Goal: Use online tool/utility: Utilize a website feature to perform a specific function

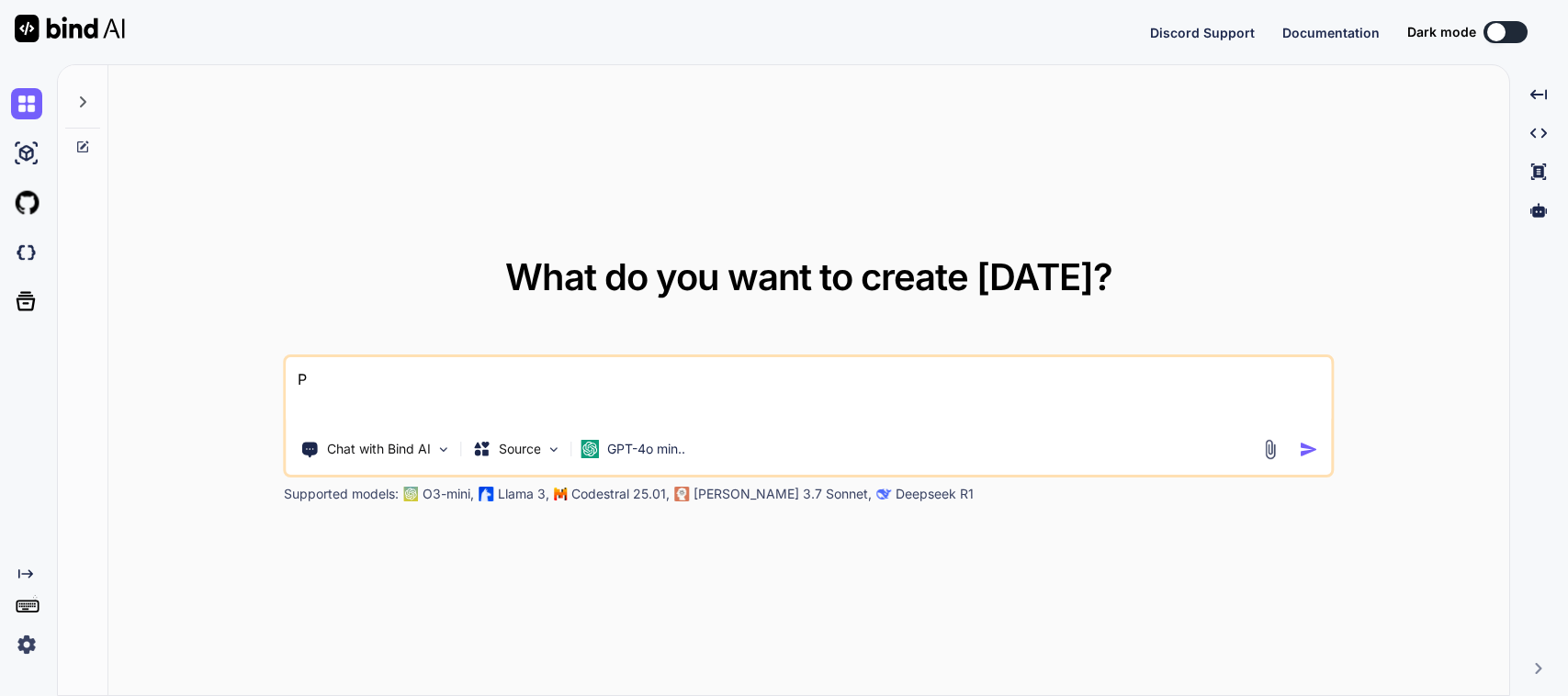
type textarea "Pl"
type textarea "x"
type textarea "Ple"
type textarea "x"
type textarea "Plea"
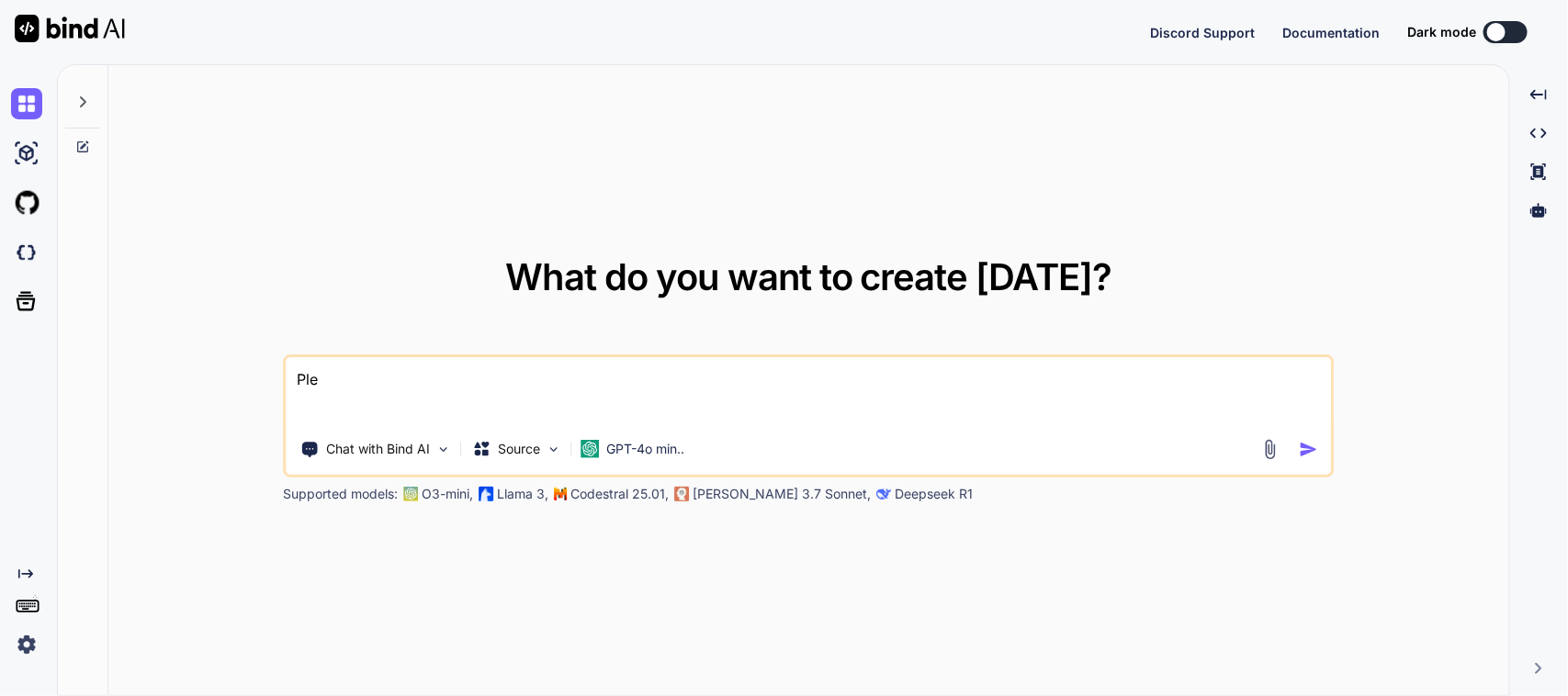
type textarea "x"
type textarea "Pleas"
type textarea "x"
type textarea "Please"
type textarea "x"
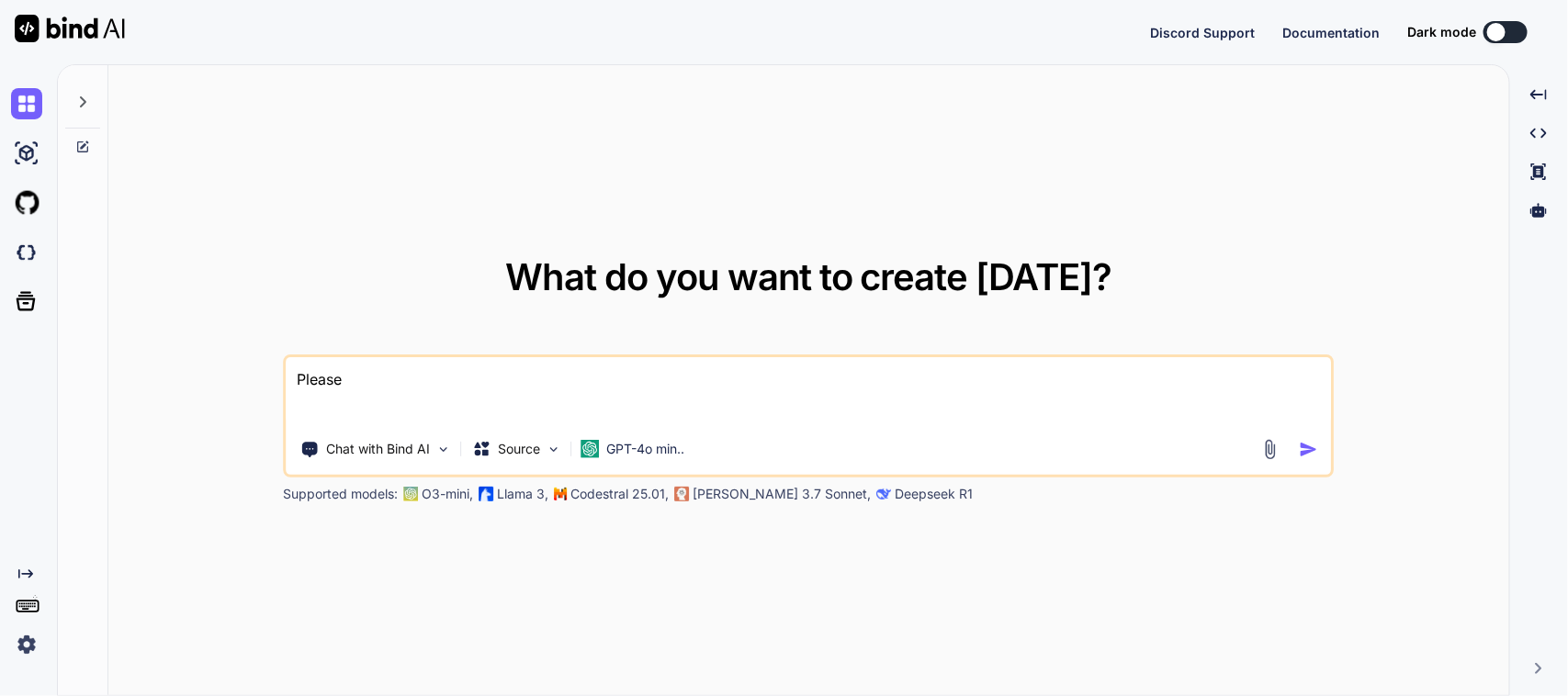
type textarea "Please"
type textarea "x"
type textarea "Please m"
type textarea "x"
type textarea "Please mo"
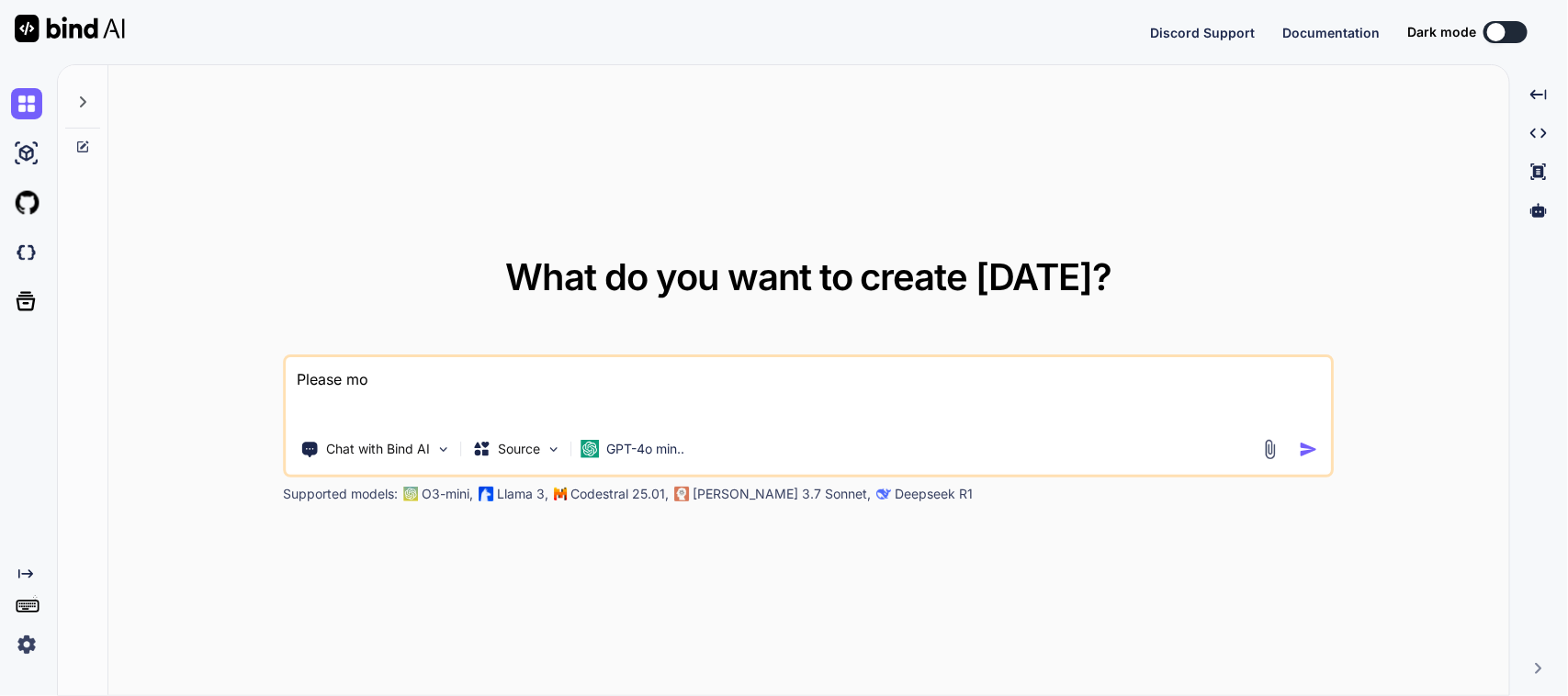
type textarea "x"
type textarea "Please mod"
type textarea "x"
type textarea "Please modi"
type textarea "x"
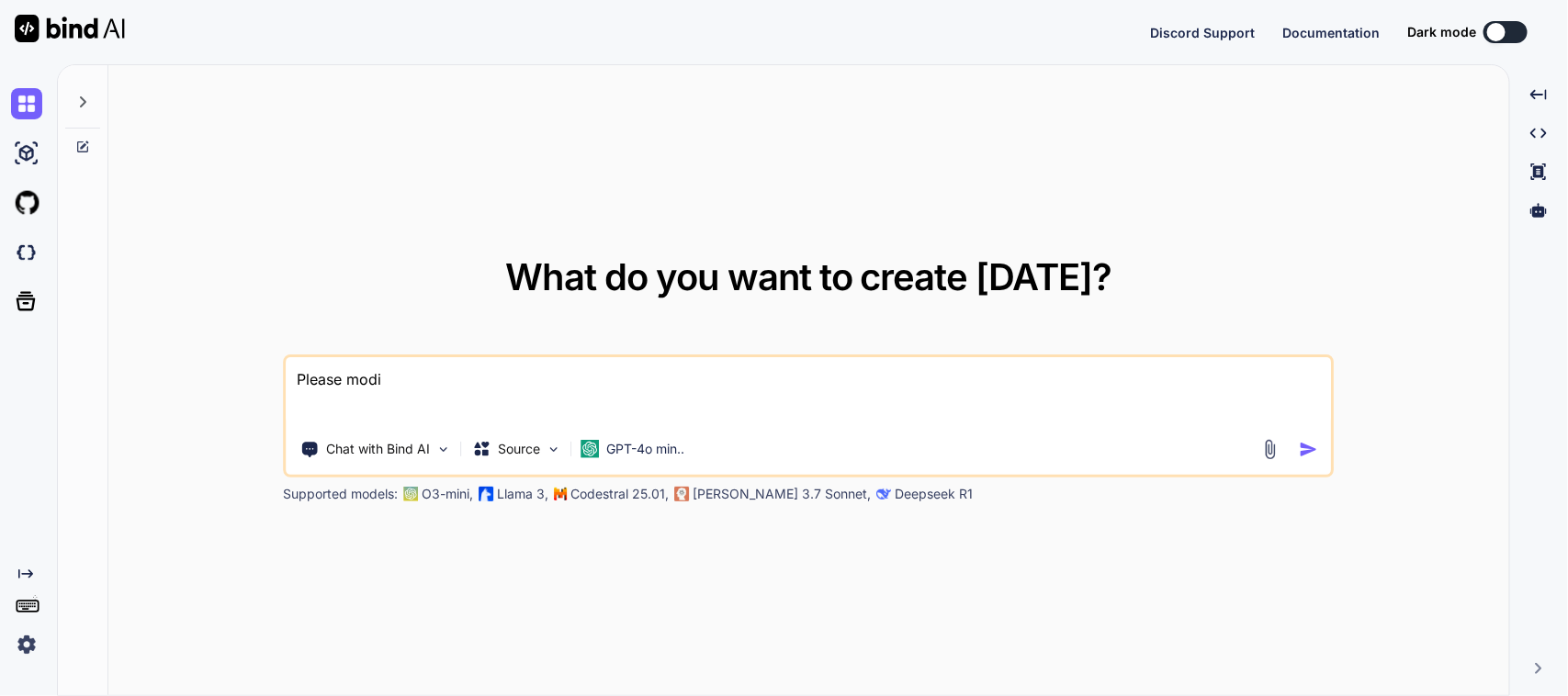
type textarea "Please modif"
type textarea "x"
type textarea "Please modify"
type textarea "x"
type textarea "Please modify"
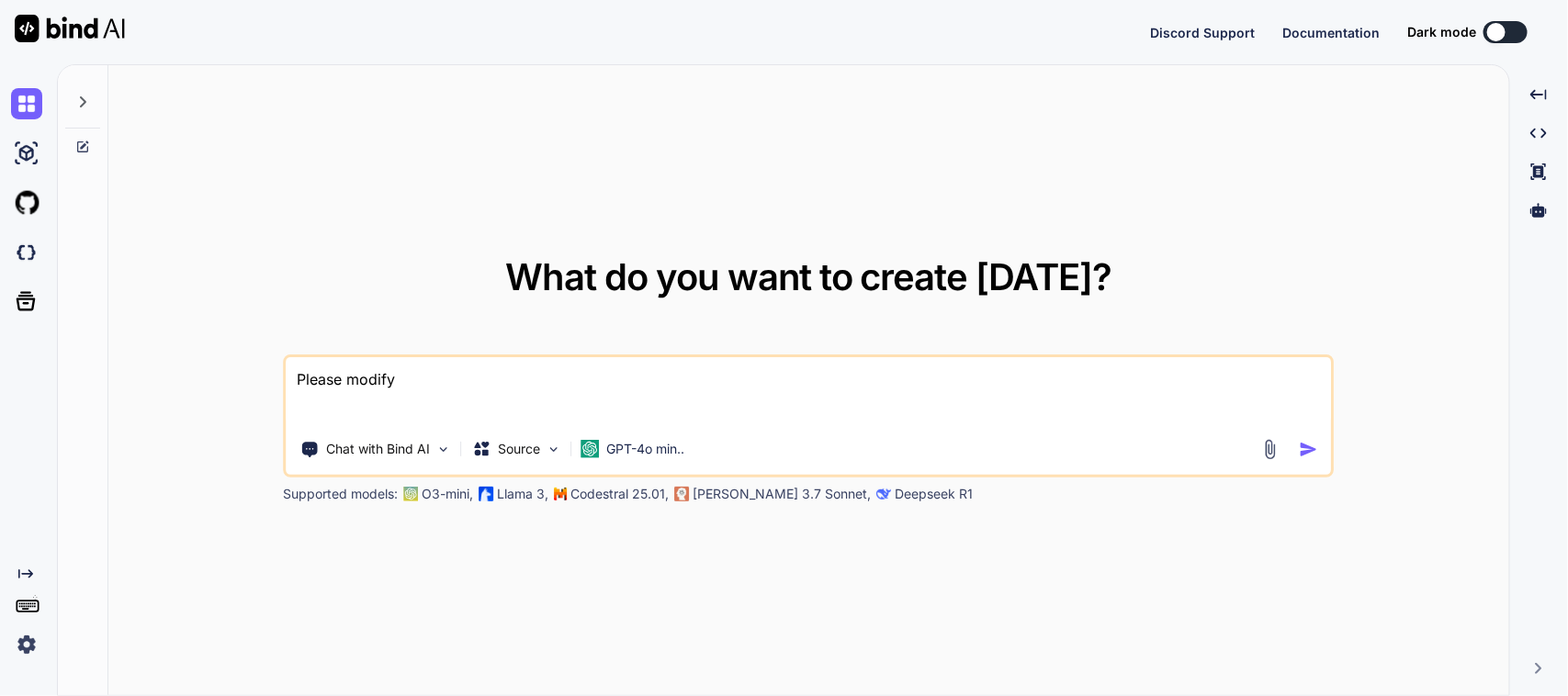
type textarea "x"
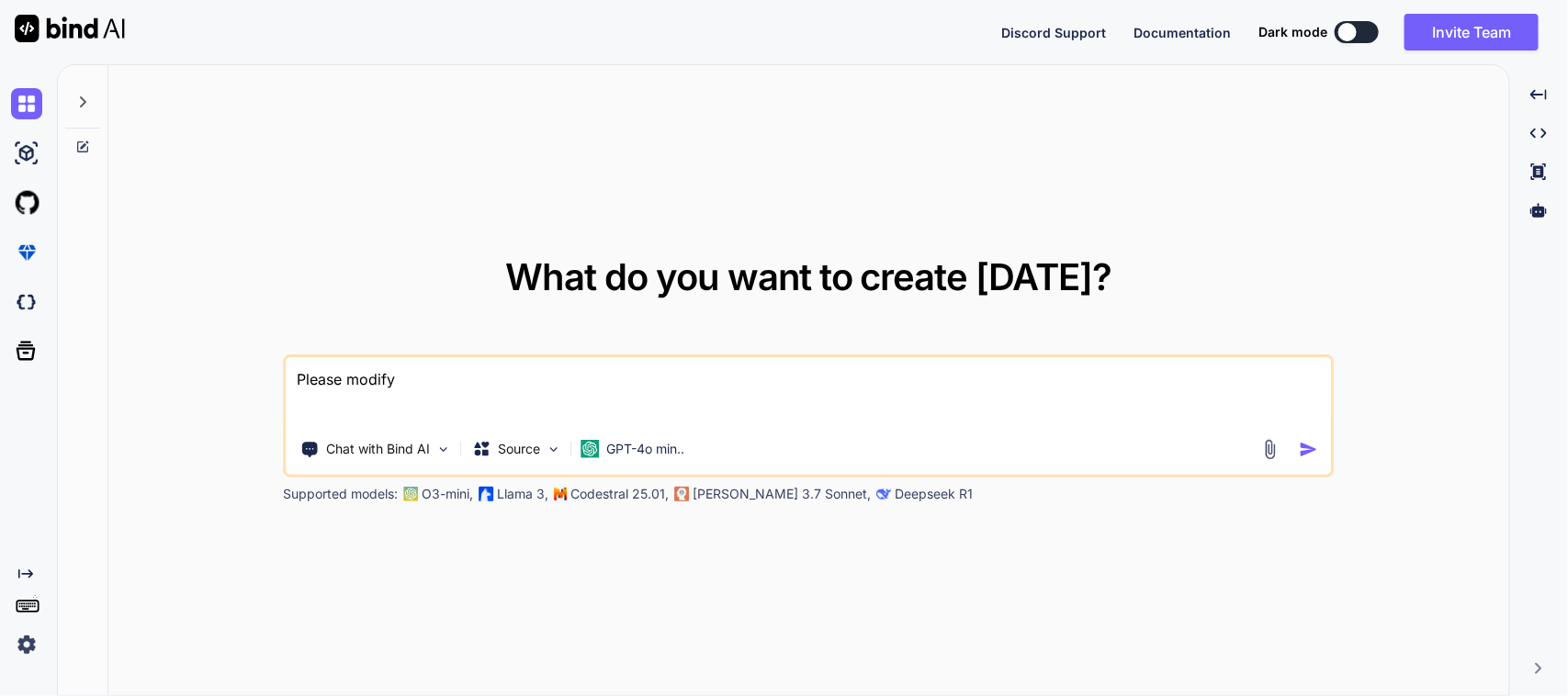
type textarea "Please modify t"
type textarea "x"
type textarea "Please modify th"
type textarea "x"
type textarea "Please modify thi"
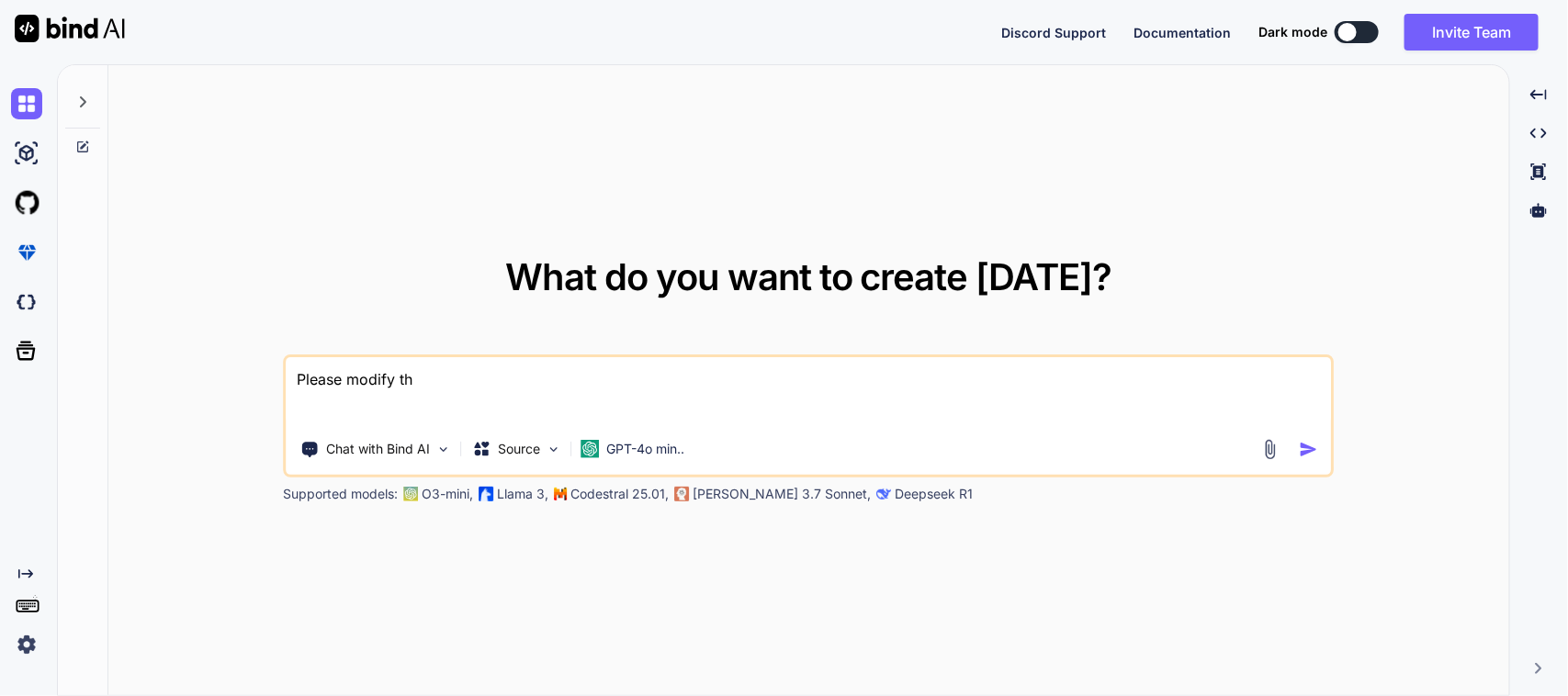
type textarea "x"
type textarea "Please modify this"
type textarea "x"
type textarea "Please modify this m"
type textarea "x"
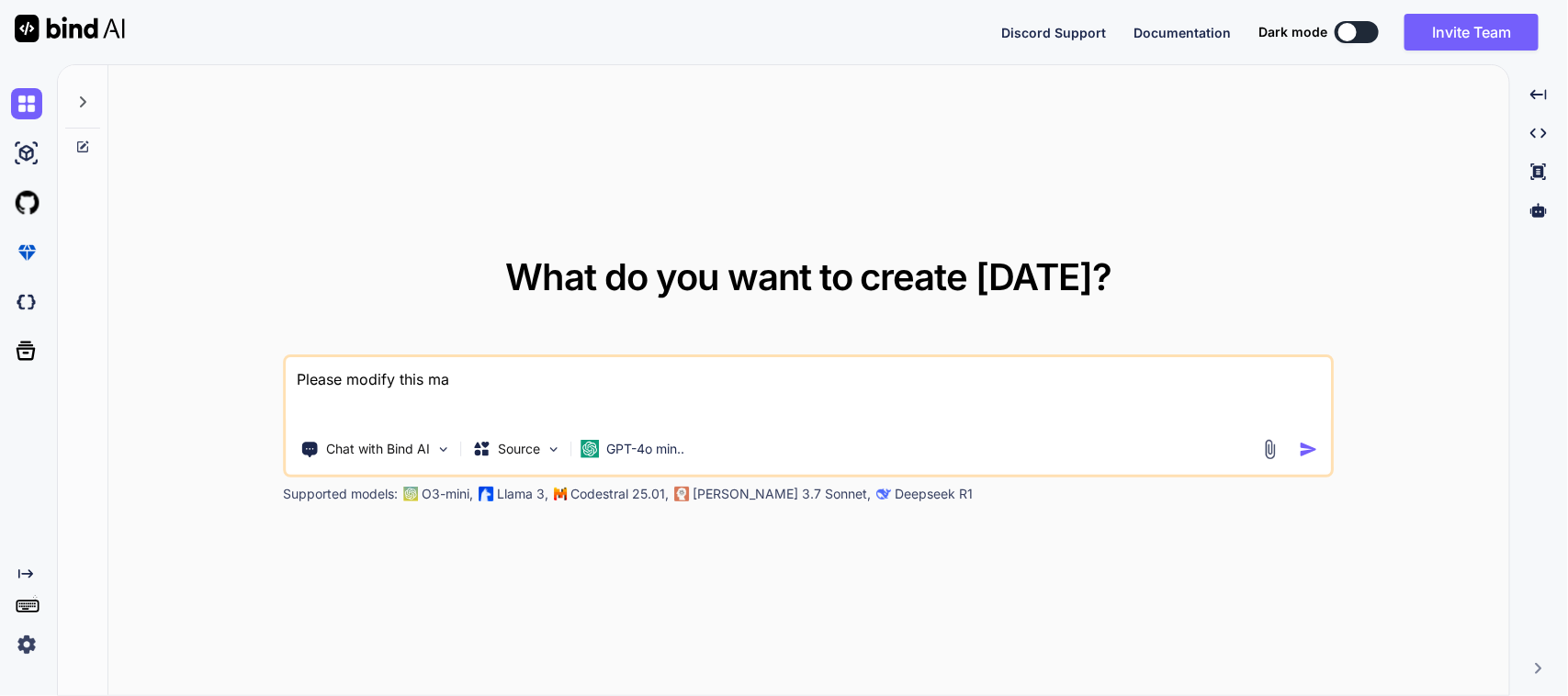
type textarea "Please modify this mai"
type textarea "x"
type textarea "Please modify this mail"
type textarea "x"
type textarea "Please modify this mail"
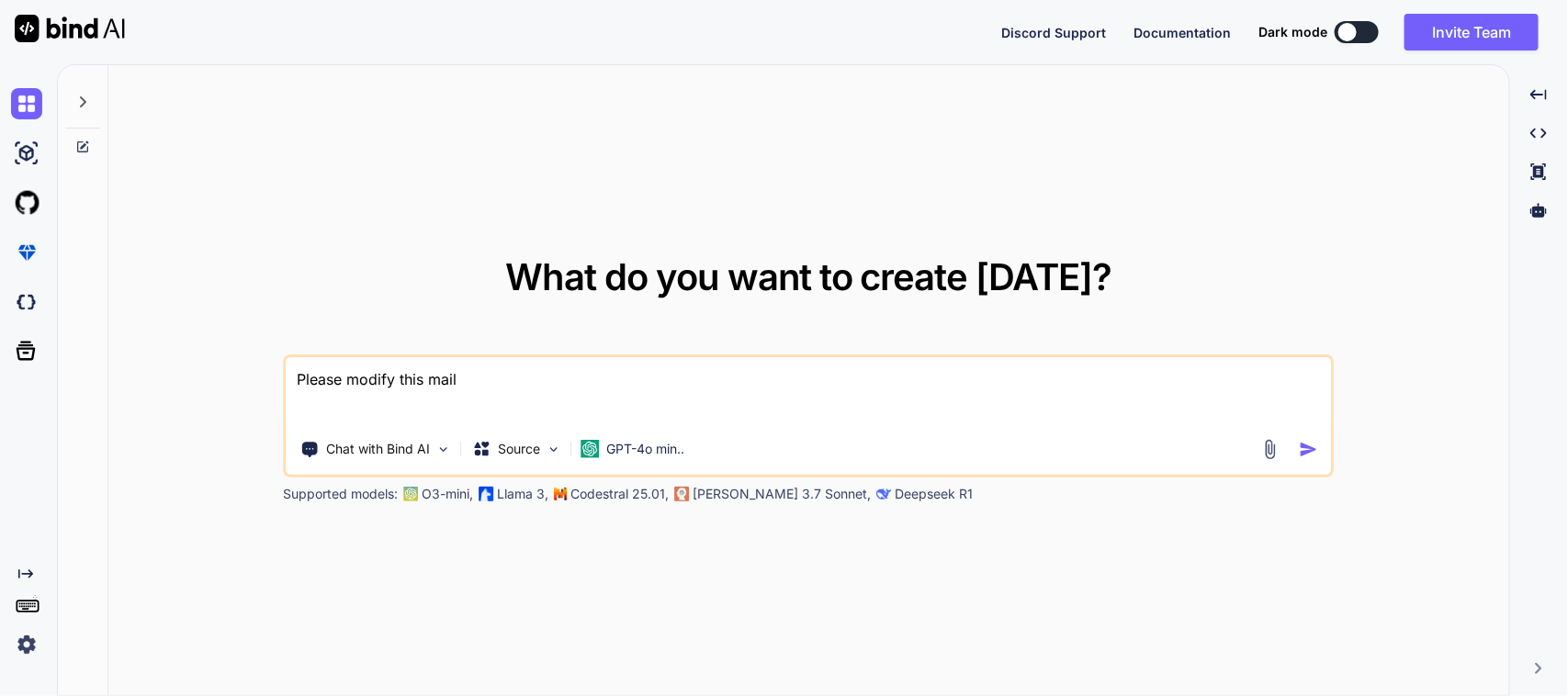
type textarea "x"
type textarea "Please modify this mail i"
type textarea "x"
type textarea "Please modify this mail in"
type textarea "x"
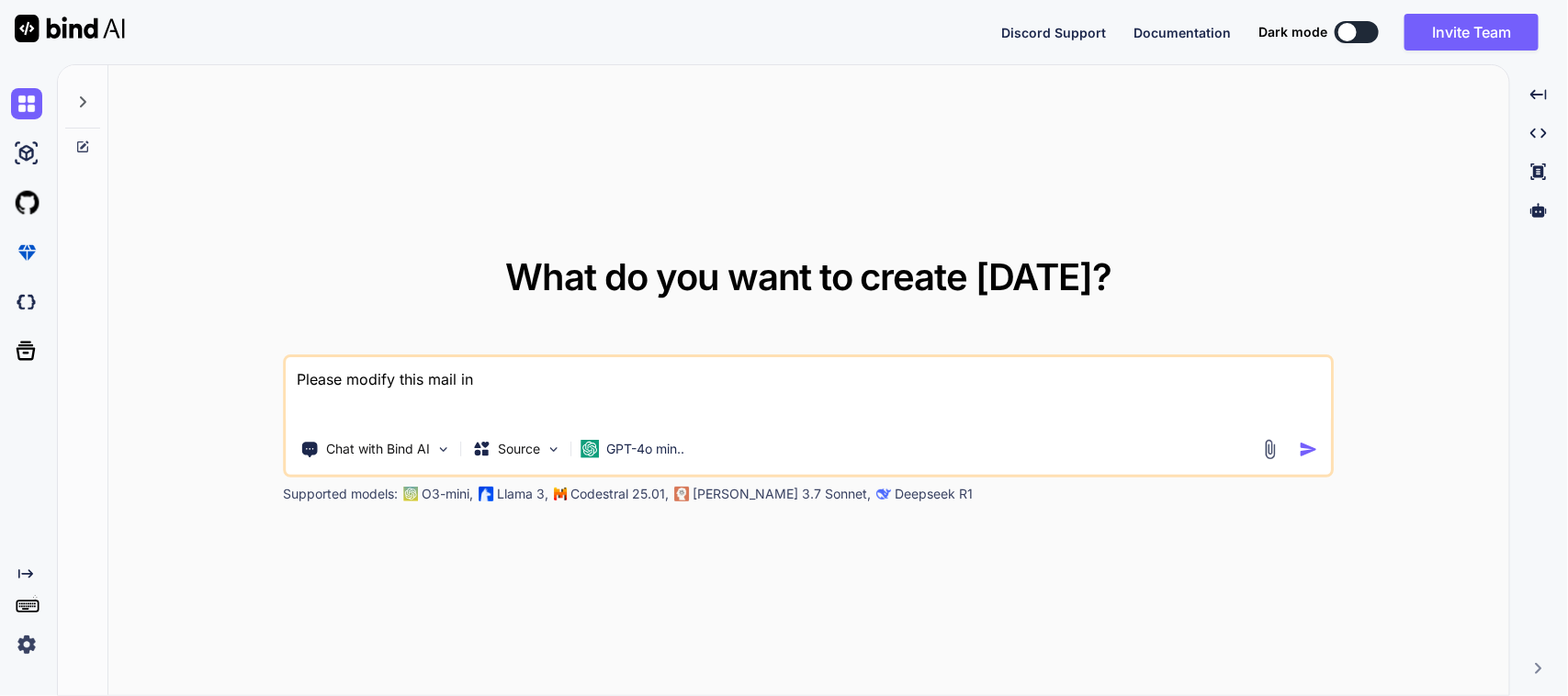
type textarea "Please modify this mail in a"
type textarea "x"
type textarea "Please modify this mail in a"
type textarea "x"
type textarea "Please modify this mail in a f"
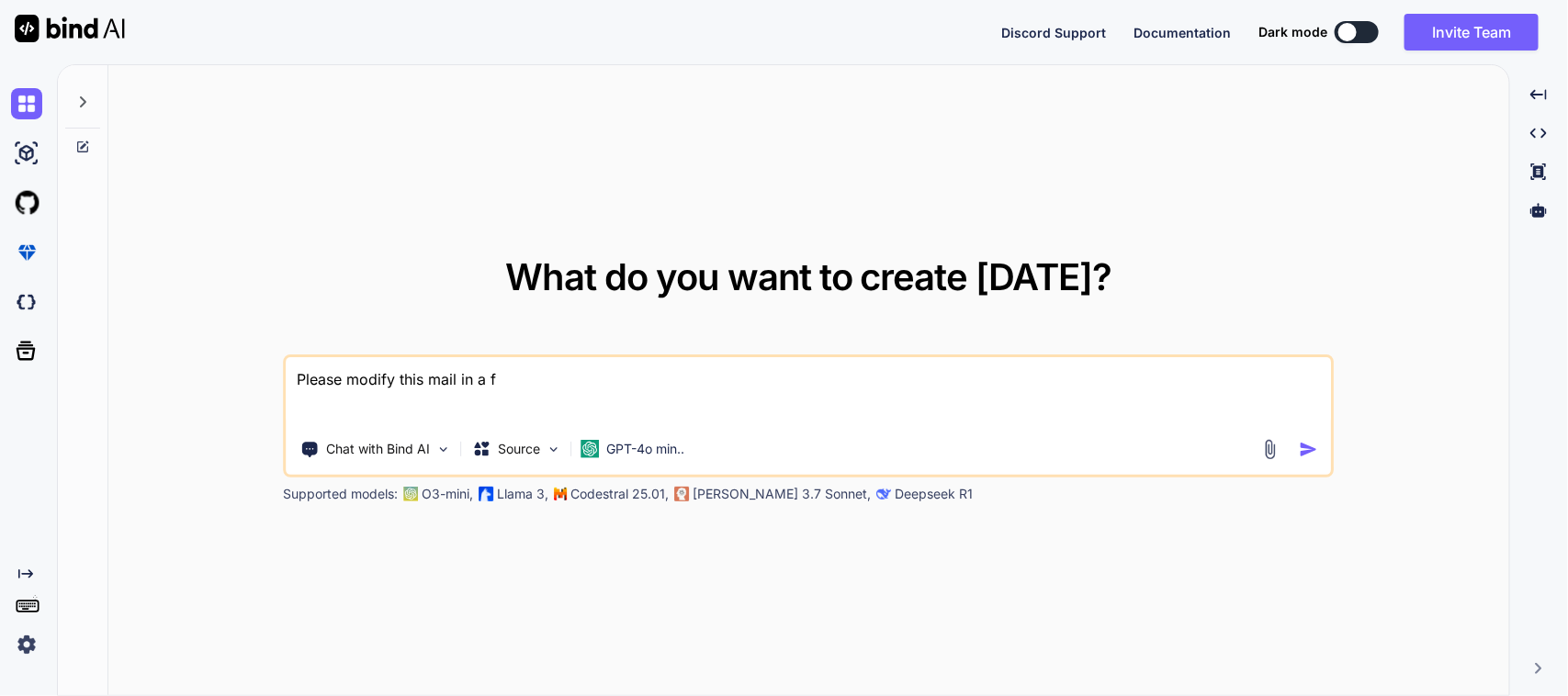
type textarea "x"
type textarea "Please modify this mail in a fo"
type textarea "x"
type textarea "Please modify this mail in a for"
type textarea "x"
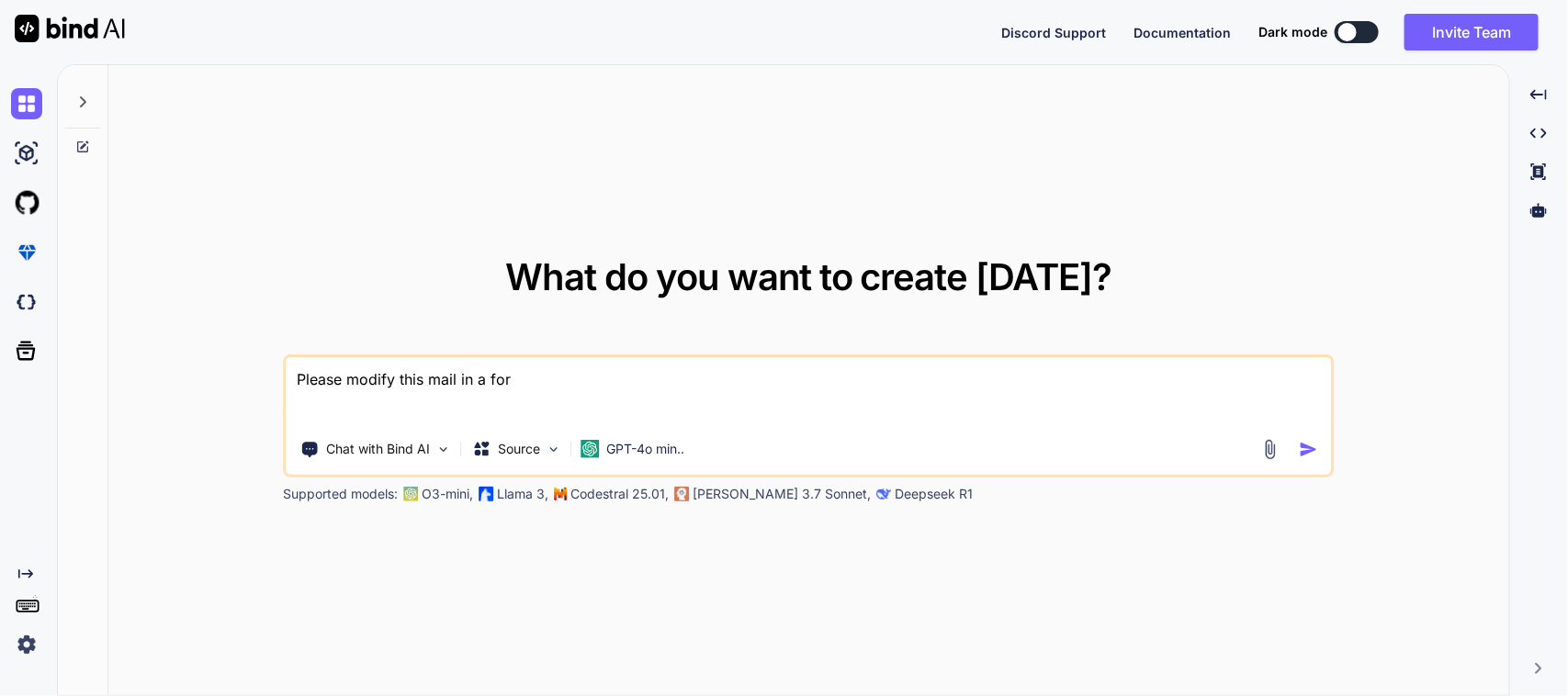
type textarea "Please modify this mail in a form"
type textarea "x"
type textarea "Please modify this mail in a forma"
type textarea "x"
type textarea "Please modify this mail in a formal"
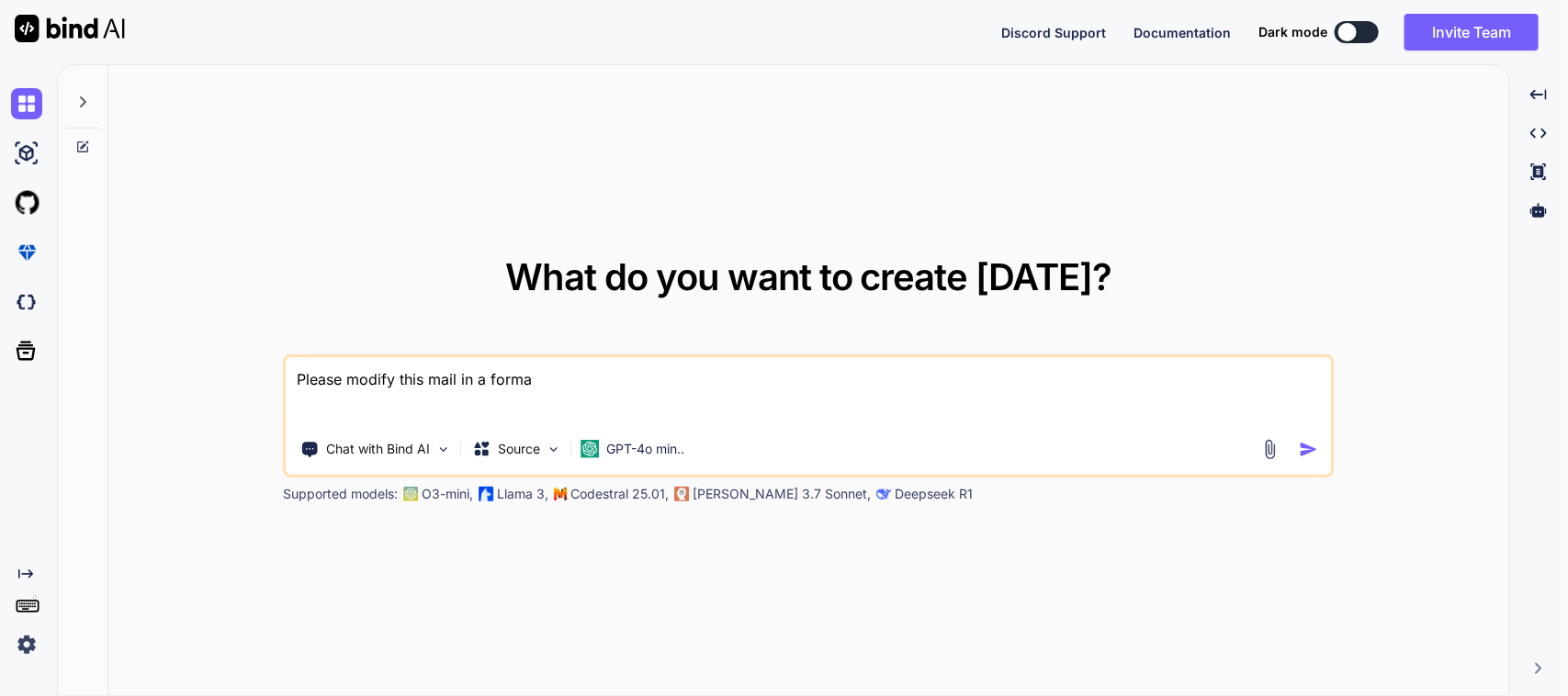
type textarea "x"
type textarea "Please modify this mail in a formal"
type textarea "x"
type textarea "Please modify this mail in a formal w"
type textarea "x"
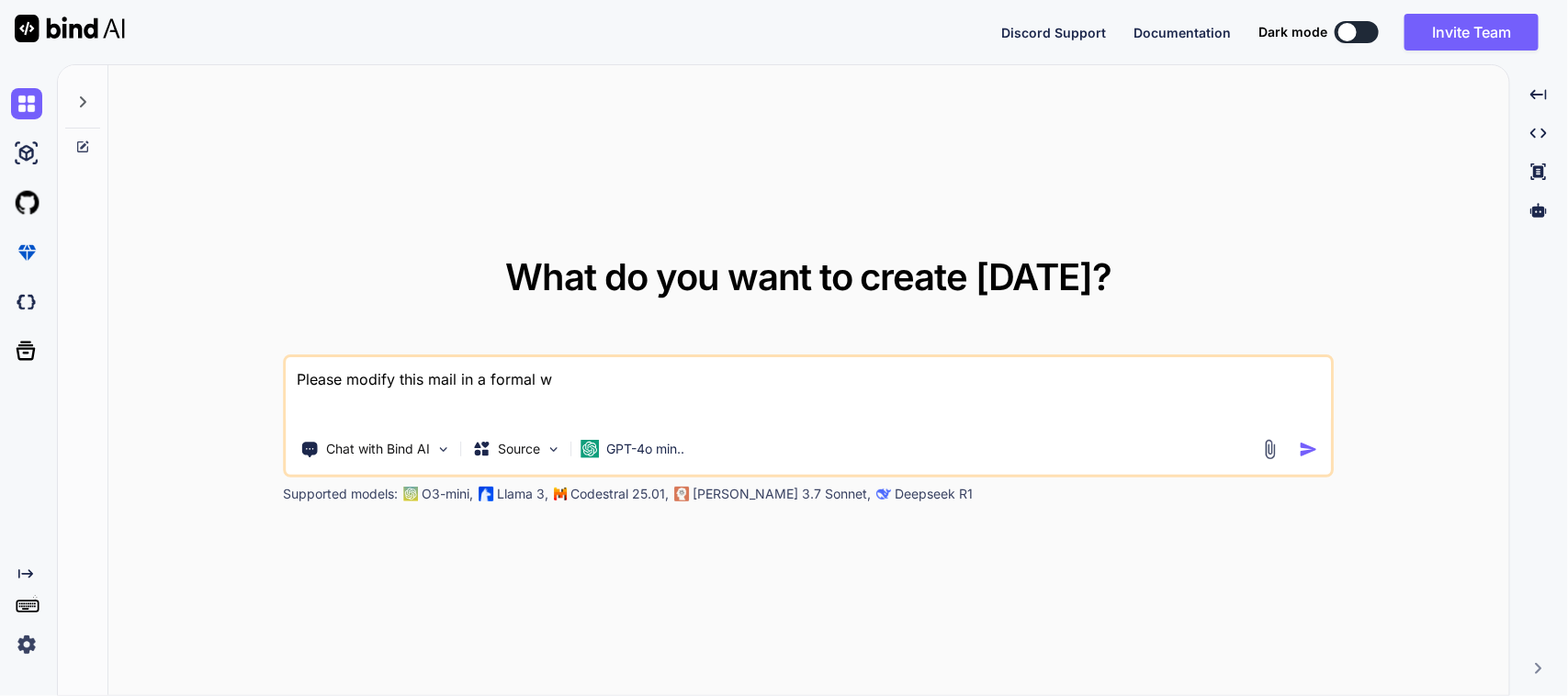
type textarea "Please modify this mail in a formal wa"
type textarea "x"
type textarea "Please modify this mail in a formal way"
type textarea "x"
type textarea "Please modify this mail in a formal way"
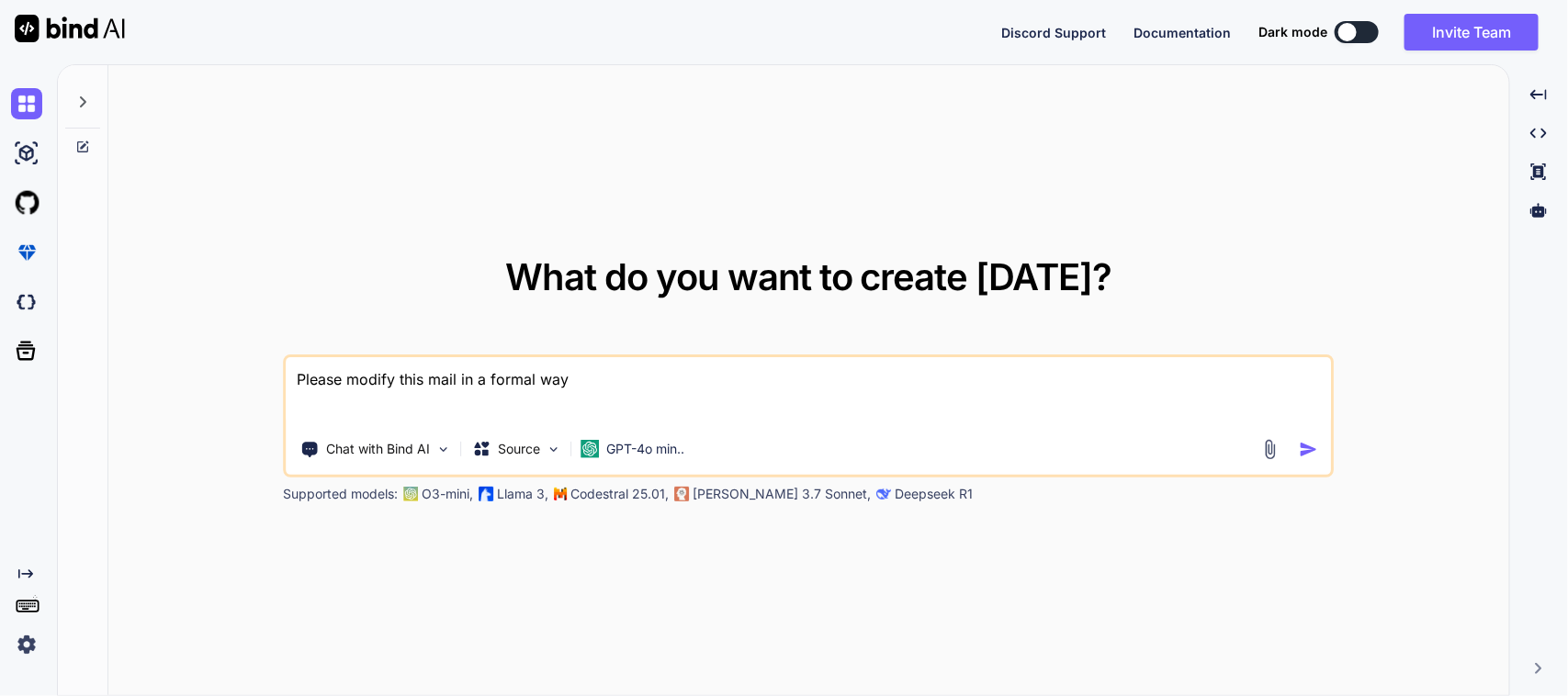
type textarea "x"
type textarea "Please modify this mail in a formal way ="
type textarea "x"
type textarea "Please modify this mail in a formal way =>"
type textarea "x"
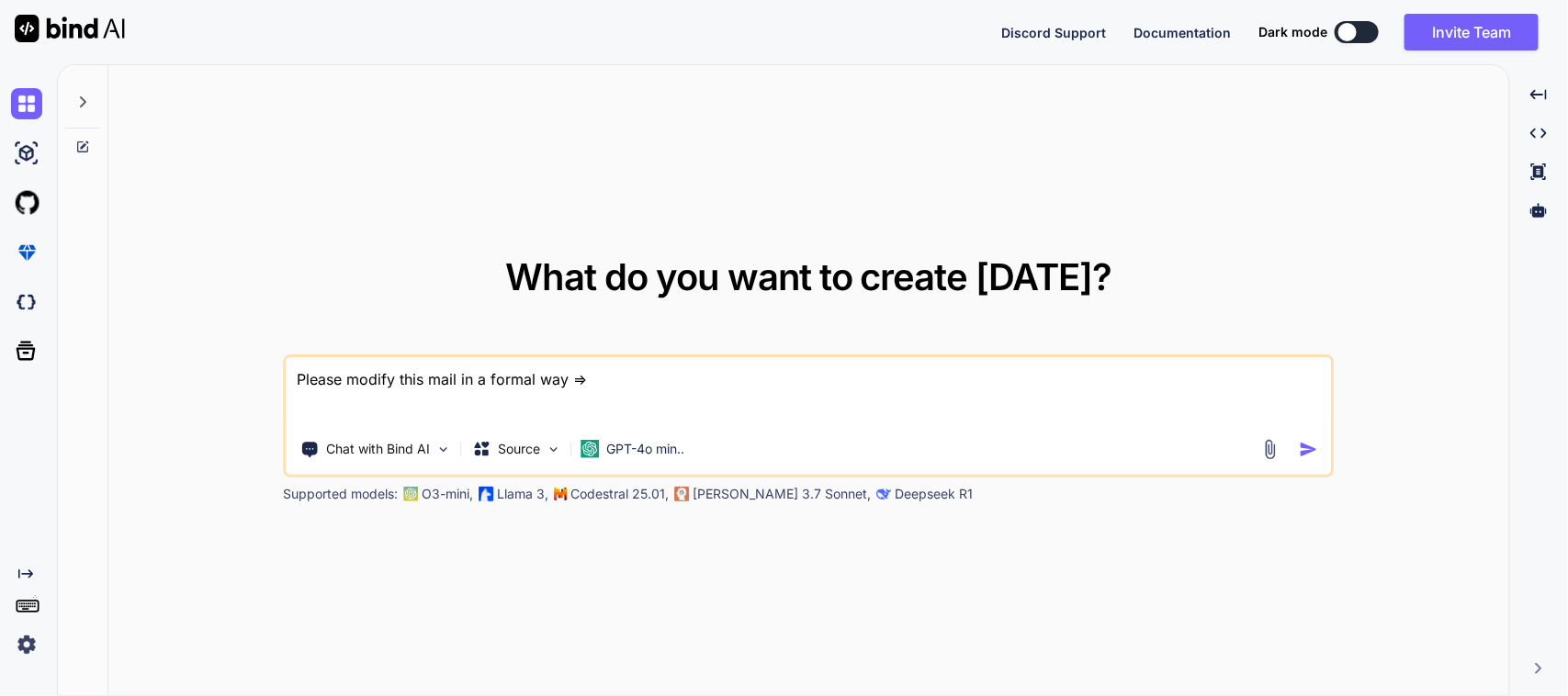
type textarea "Please modify this mail in a formal way =>"
type textarea "x"
type textarea "Please modify this mail in a formal way => Hi Mayank, Please add keys in the Cr…"
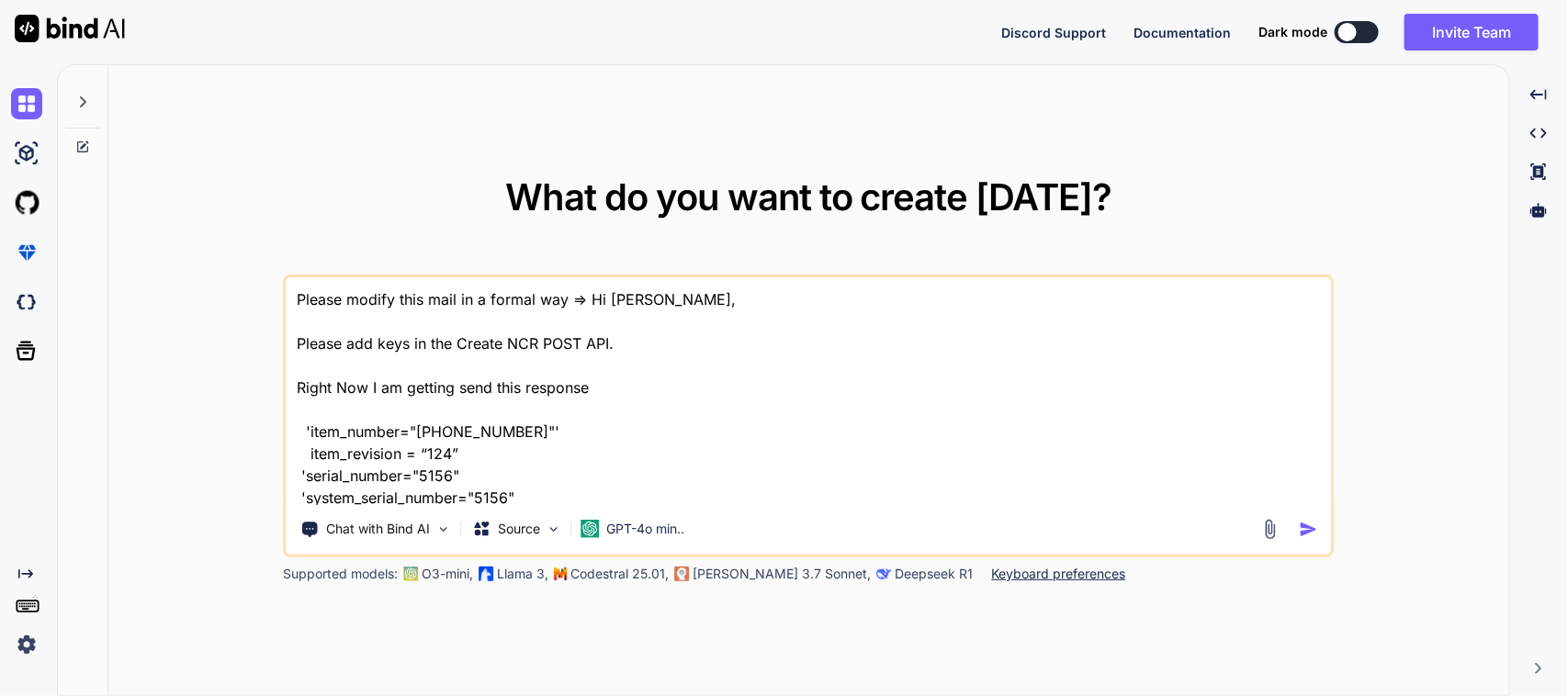
scroll to position [354, 0]
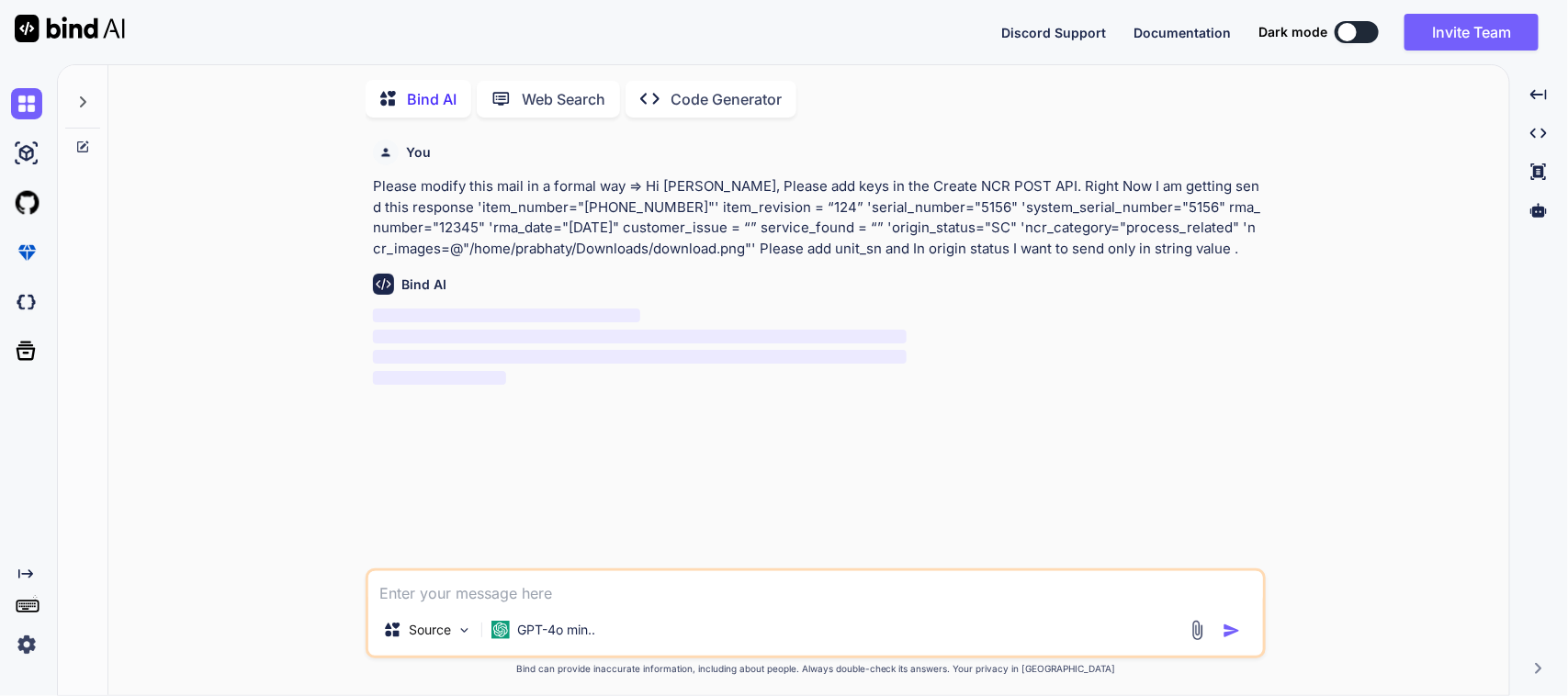
scroll to position [7, 0]
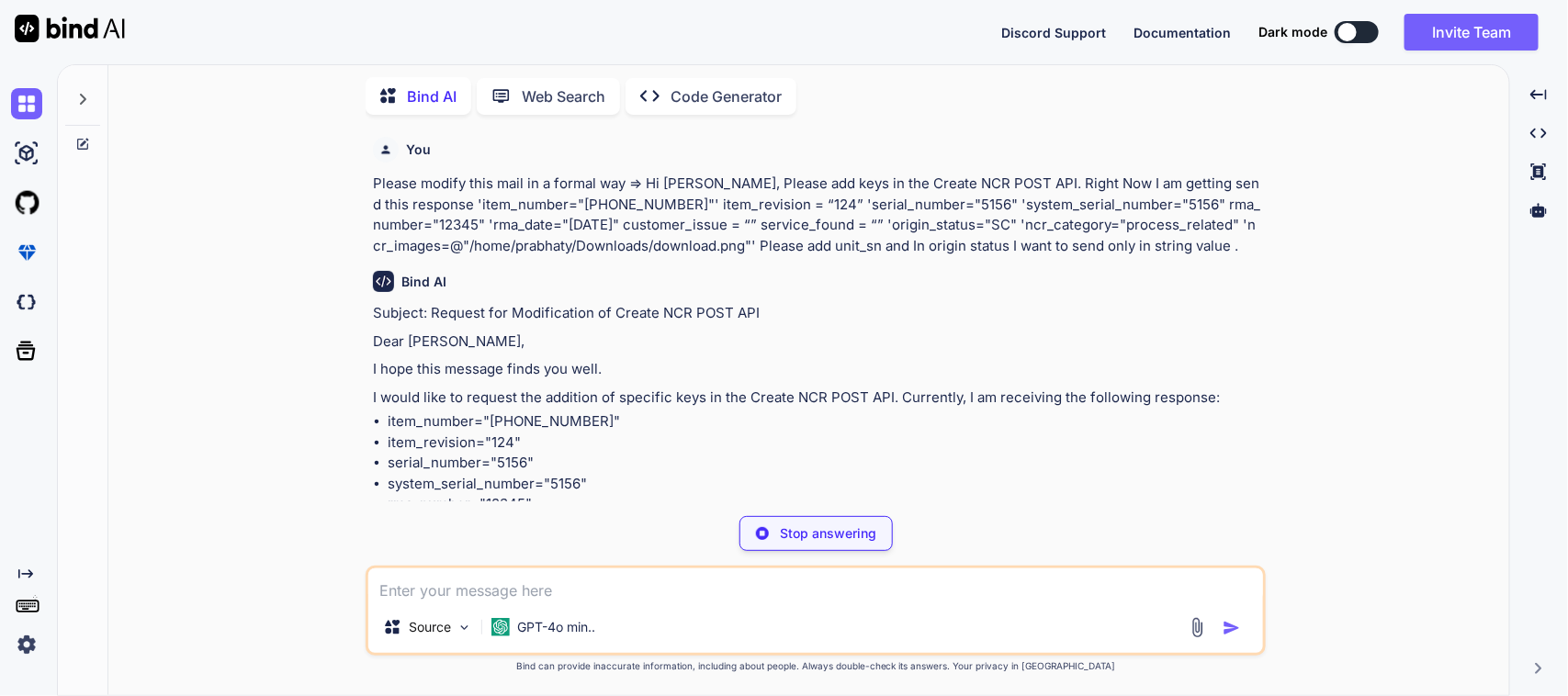
type textarea "x"
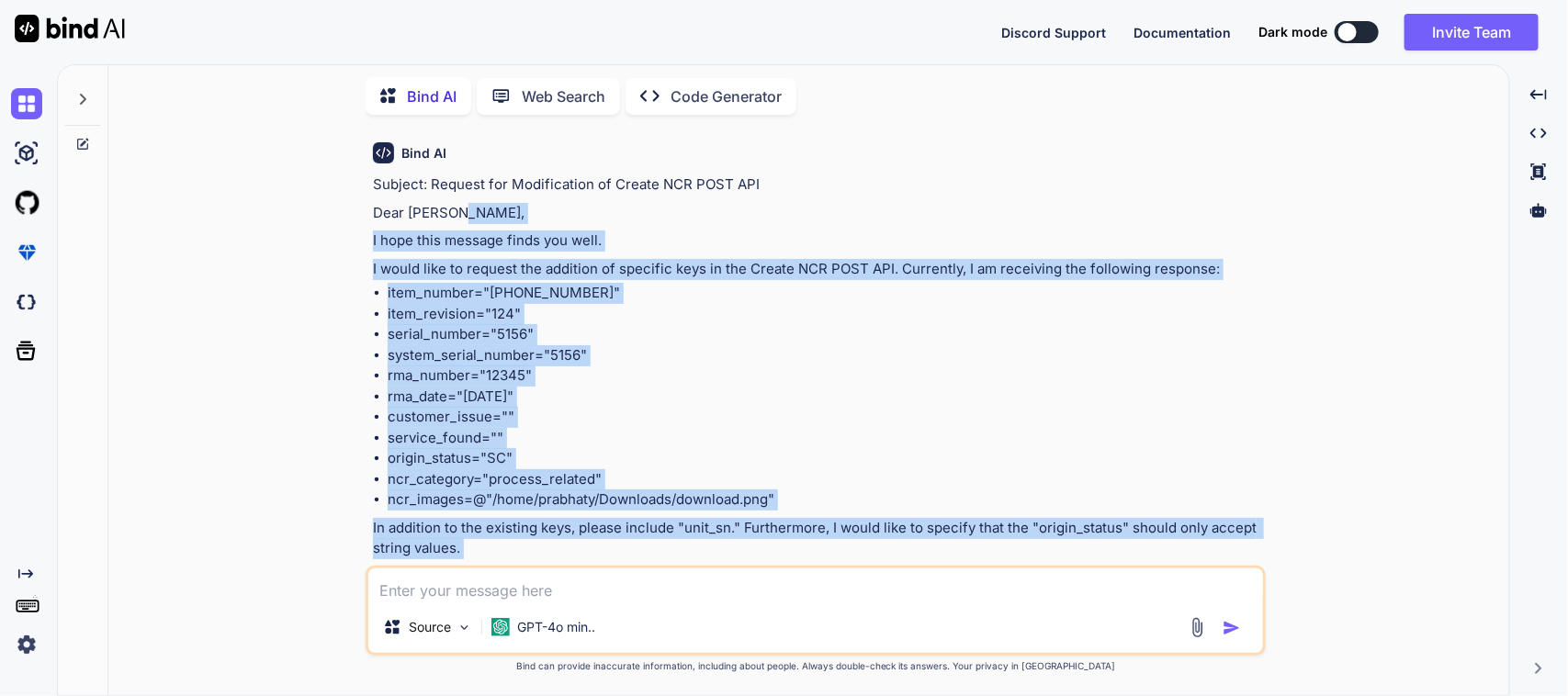
scroll to position [0, 0]
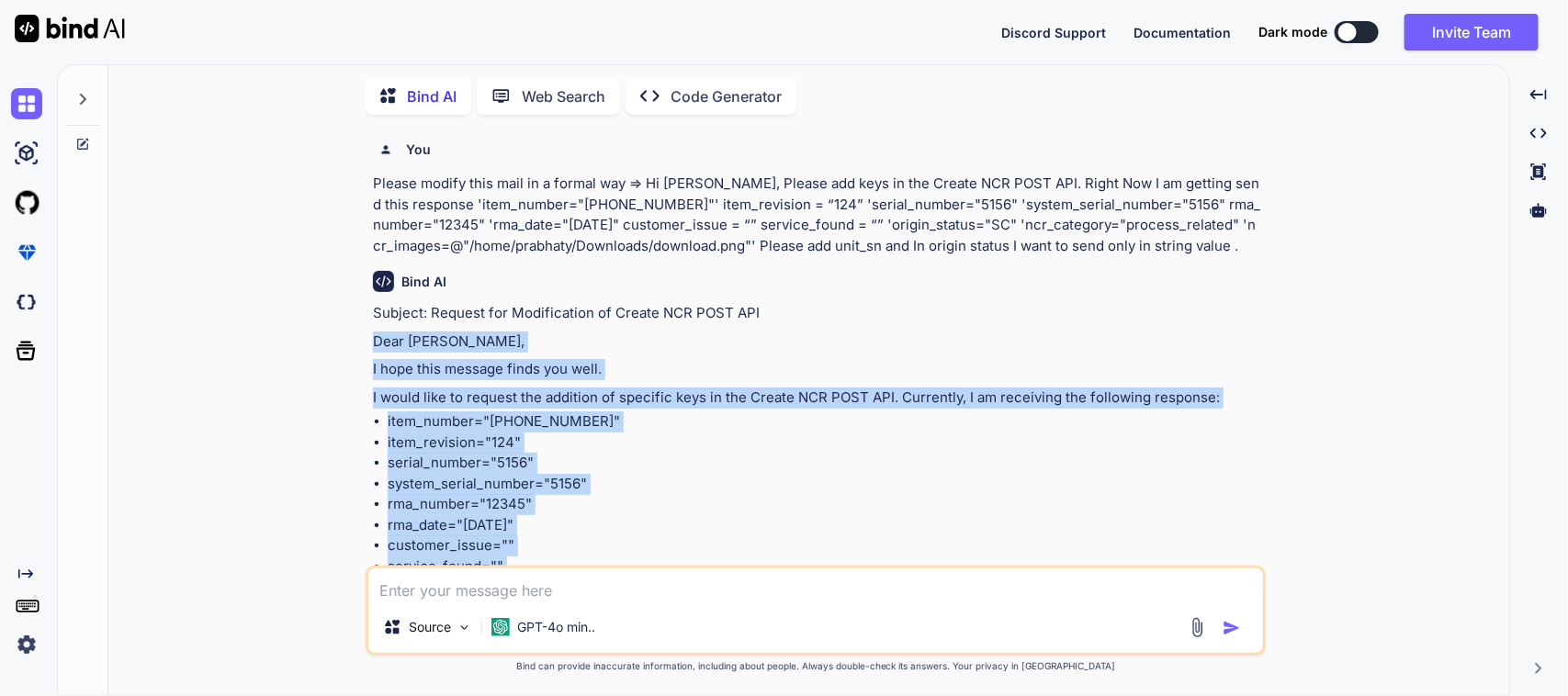
drag, startPoint x: 983, startPoint y: 396, endPoint x: 325, endPoint y: 335, distance: 660.8
click at [325, 335] on div "You Please modify this mail in a formal way => Hi Mayank, Please add keys in th…" at bounding box center [816, 412] width 1386 height 565
copy div "Dear Mayank, I hope this message finds you well. I would like to request the ad…"
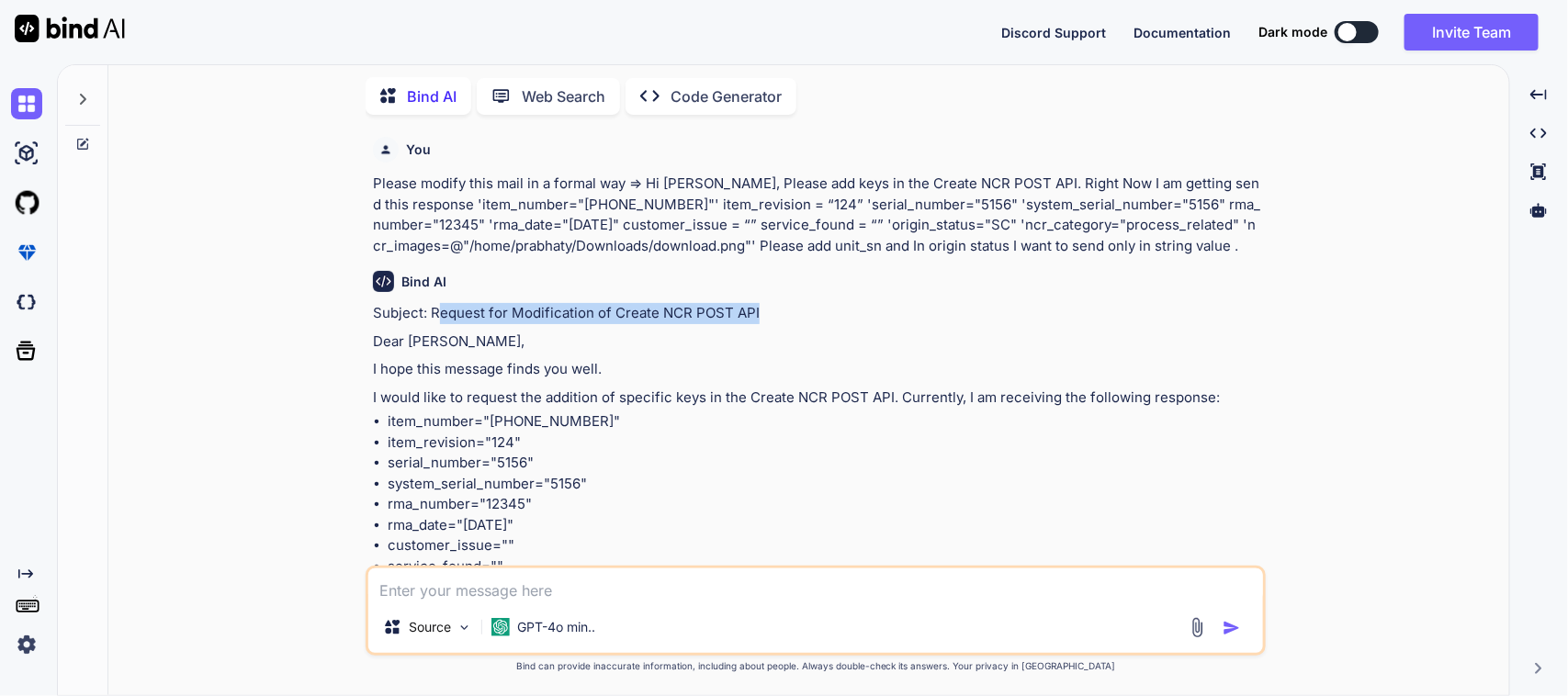
drag, startPoint x: 434, startPoint y: 305, endPoint x: 758, endPoint y: 301, distance: 324.0
click at [758, 303] on p "Subject: Request for Modification of Create NCR POST API" at bounding box center [817, 313] width 889 height 21
copy p "equest for Modification of Create NCR POST API"
click at [804, 309] on p "Subject: Request for Modification of Create NCR POST API" at bounding box center [817, 313] width 889 height 21
drag, startPoint x: 814, startPoint y: 306, endPoint x: 431, endPoint y: 312, distance: 383.0
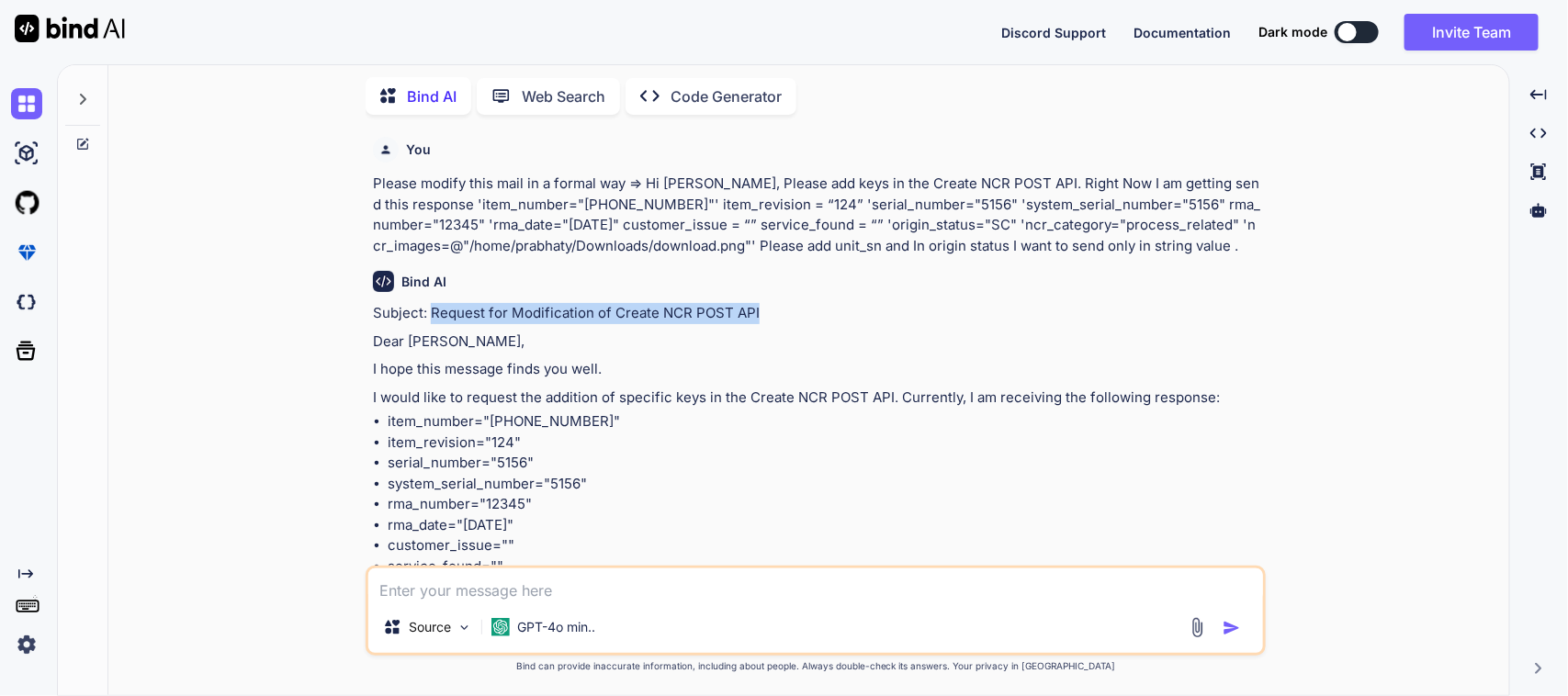
click at [431, 312] on p "Subject: Request for Modification of Create NCR POST API" at bounding box center [817, 313] width 889 height 21
copy p "Request for Modification of Create NCR POST API"
click at [586, 584] on textarea at bounding box center [815, 585] width 895 height 33
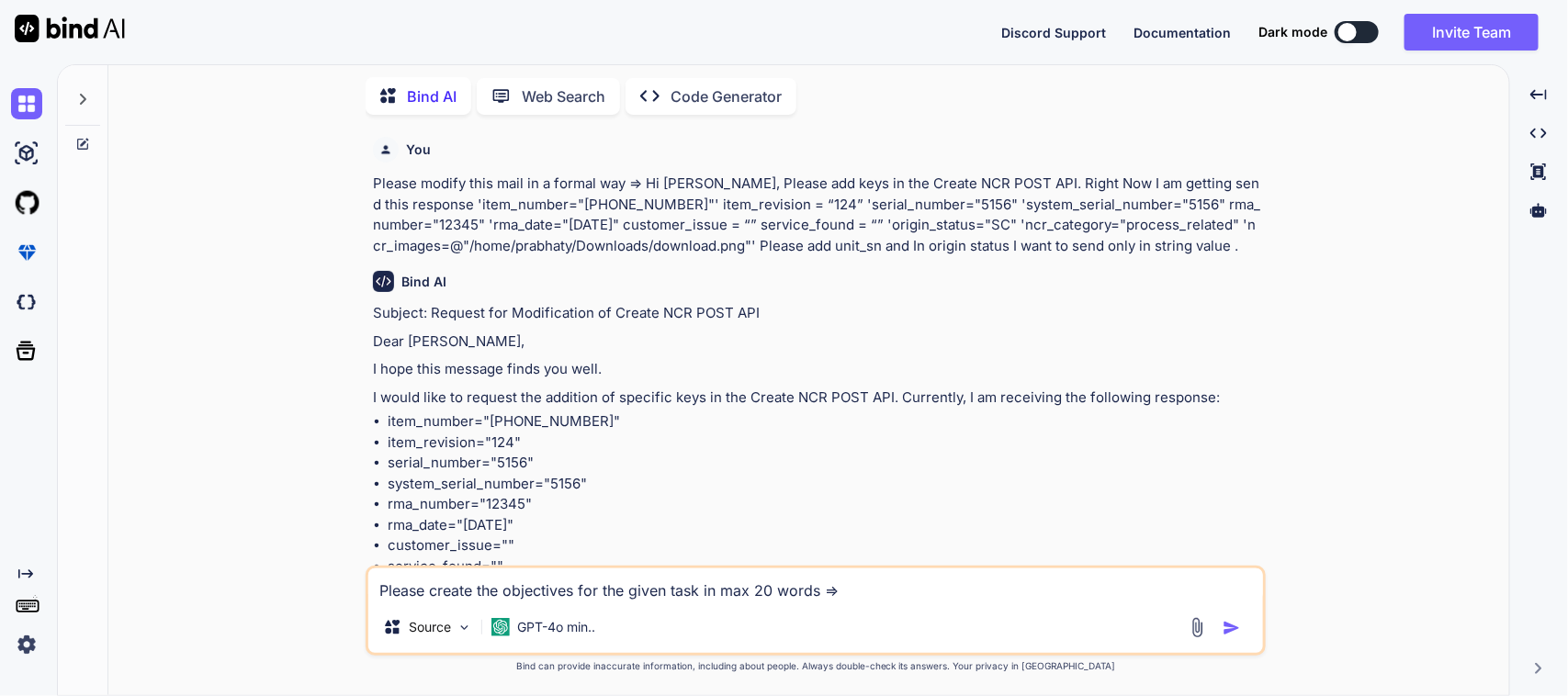
paste textarea "Worked on to implement validation for the serials in backflush screen. Worked o…"
type textarea "Please create the objectives for the given task in max 20 words => Worked on to…"
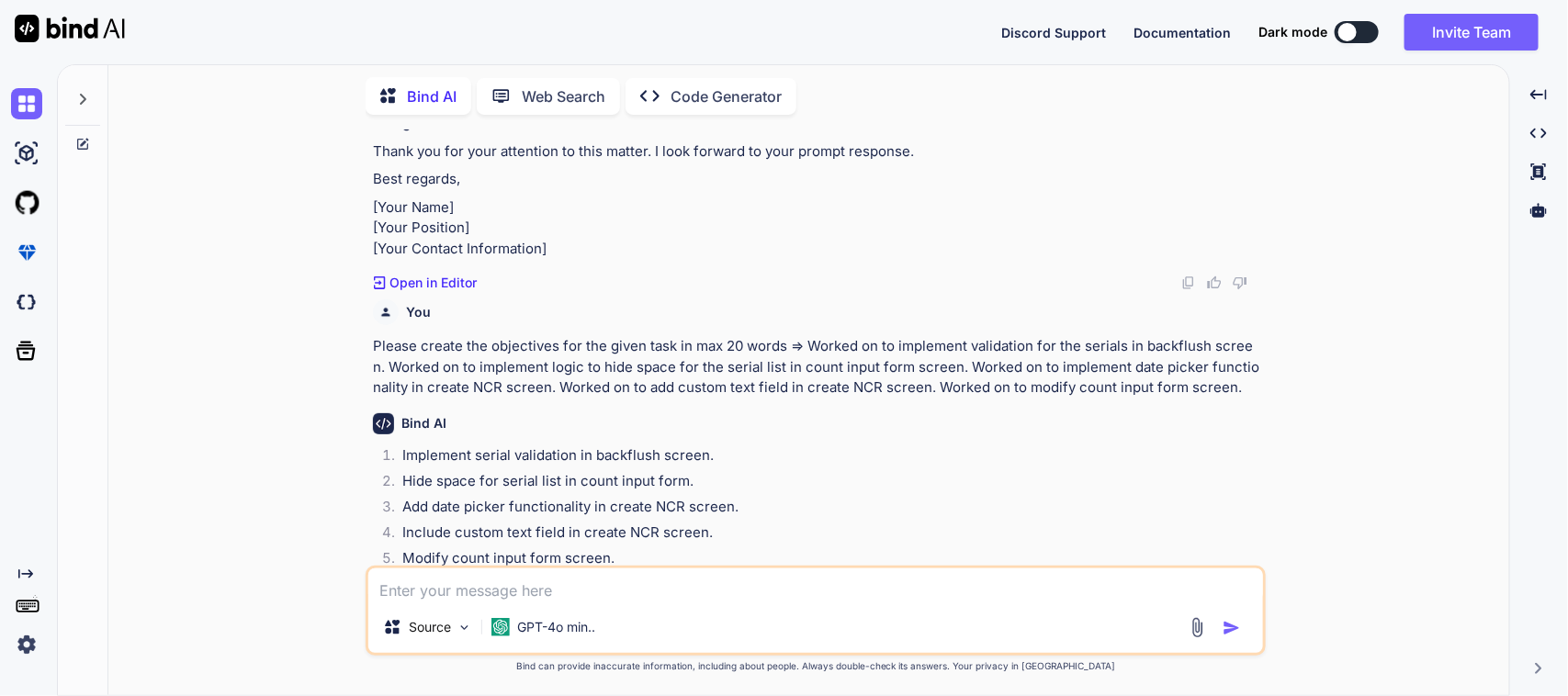
scroll to position [633, 0]
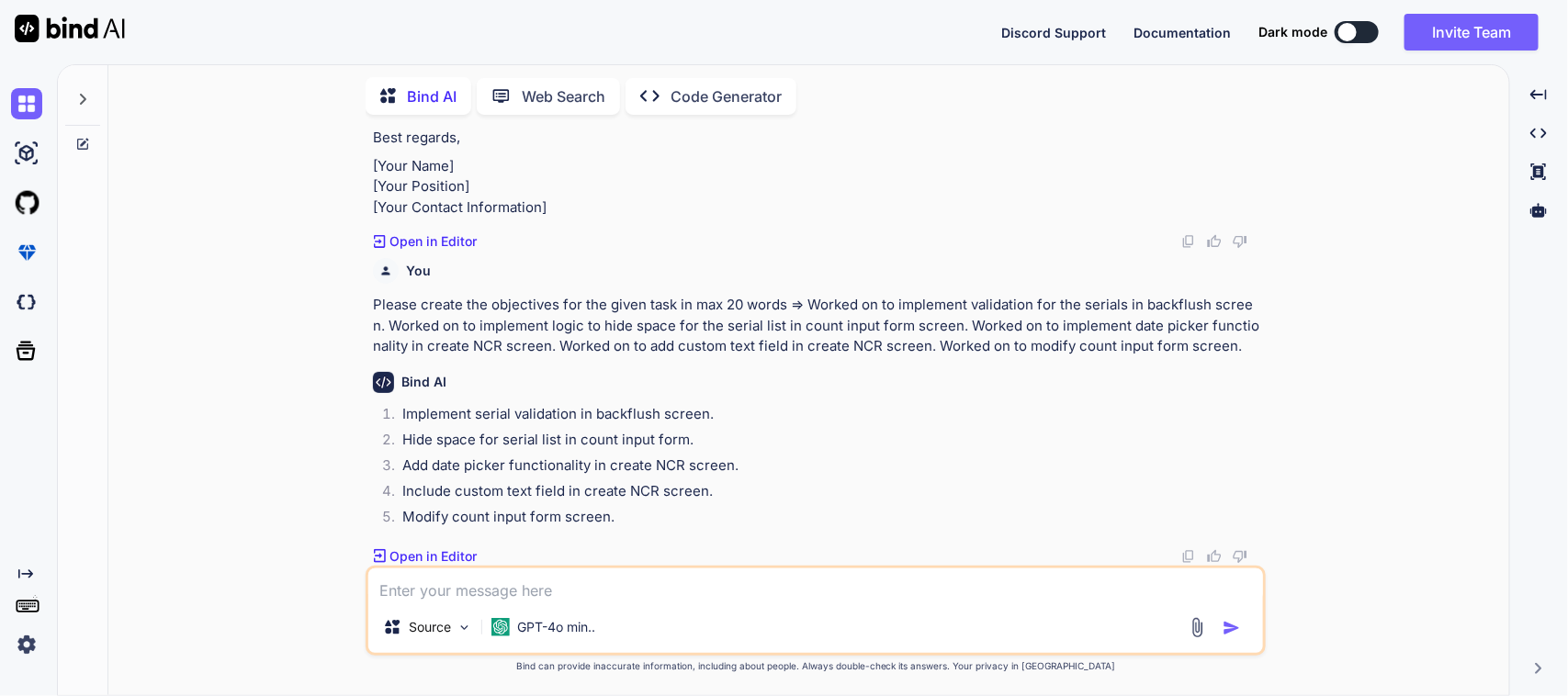
click at [682, 609] on div "Source GPT-4o min.." at bounding box center [815, 631] width 895 height 44
click at [680, 598] on textarea at bounding box center [815, 585] width 895 height 33
type textarea "Please modify again in a formal way"
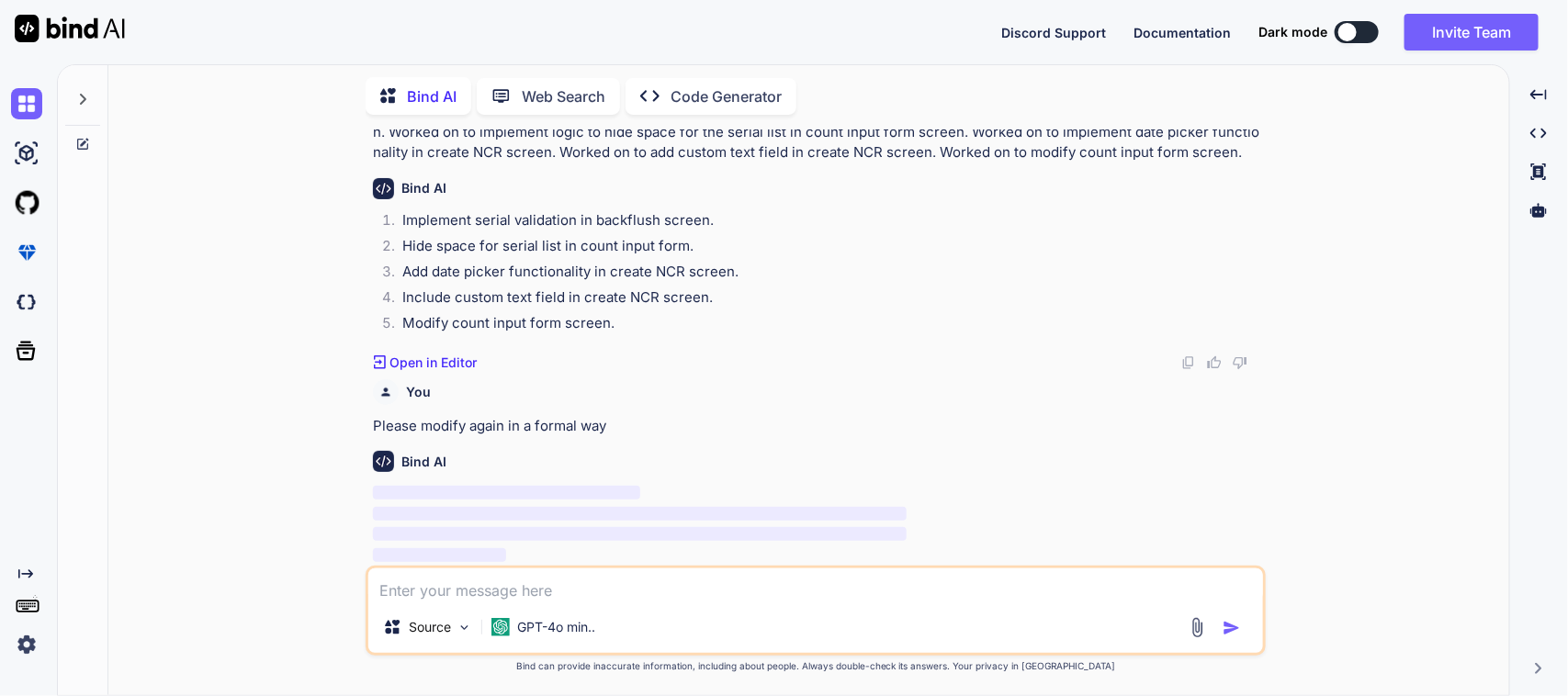
scroll to position [827, 0]
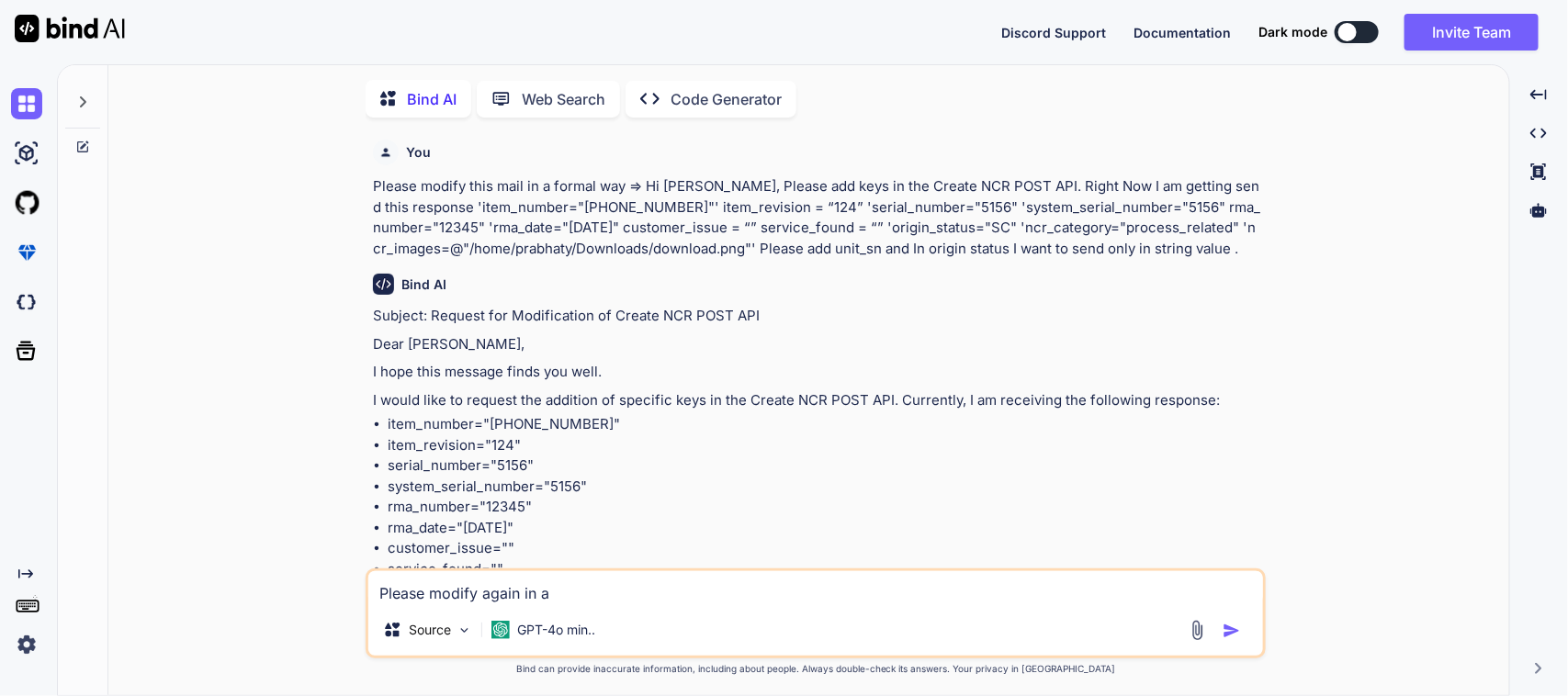
type textarea "x"
click at [622, 589] on textarea "Please modify again in a" at bounding box center [815, 588] width 895 height 33
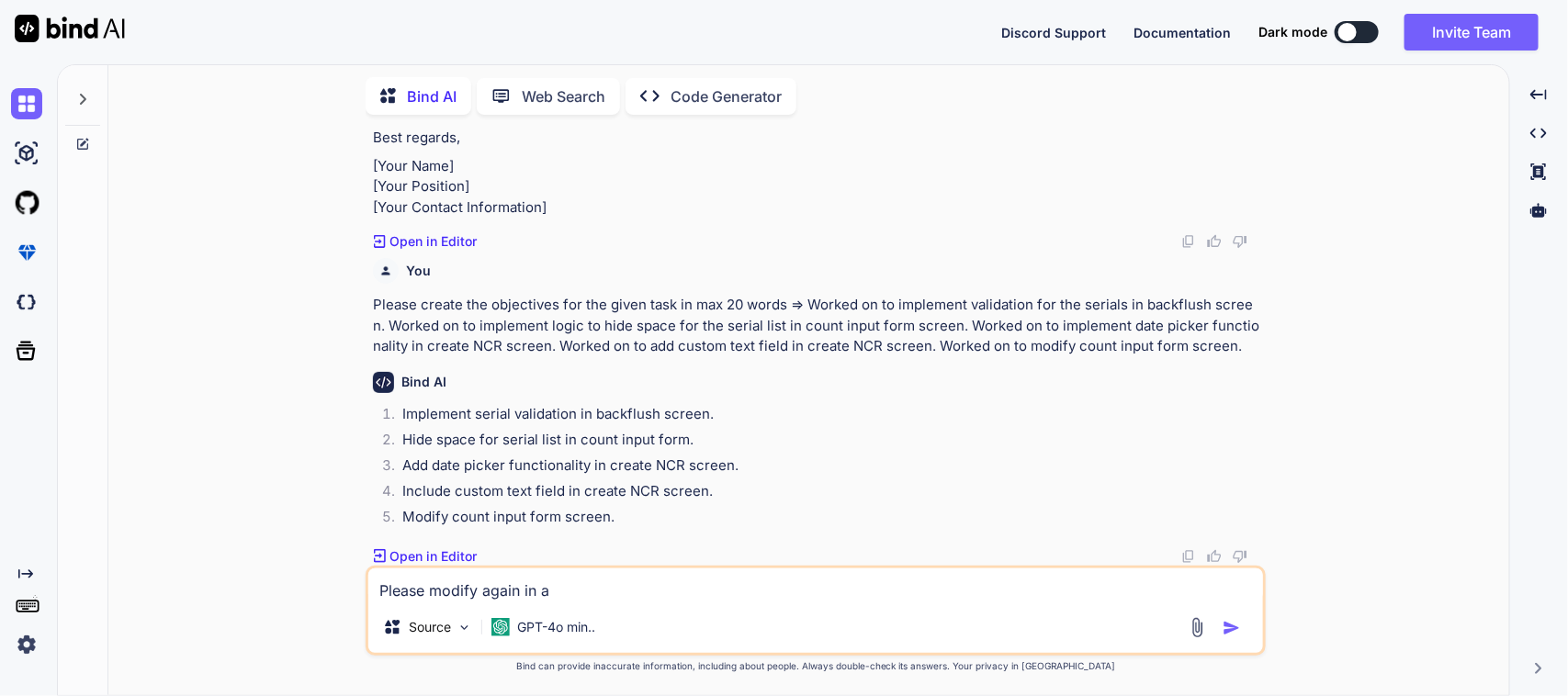
scroll to position [633, 0]
click at [606, 588] on textarea "Please modify again in a" at bounding box center [815, 585] width 895 height 33
type textarea "Please modify again in a f"
type textarea "x"
type textarea "Please modify again in a fp"
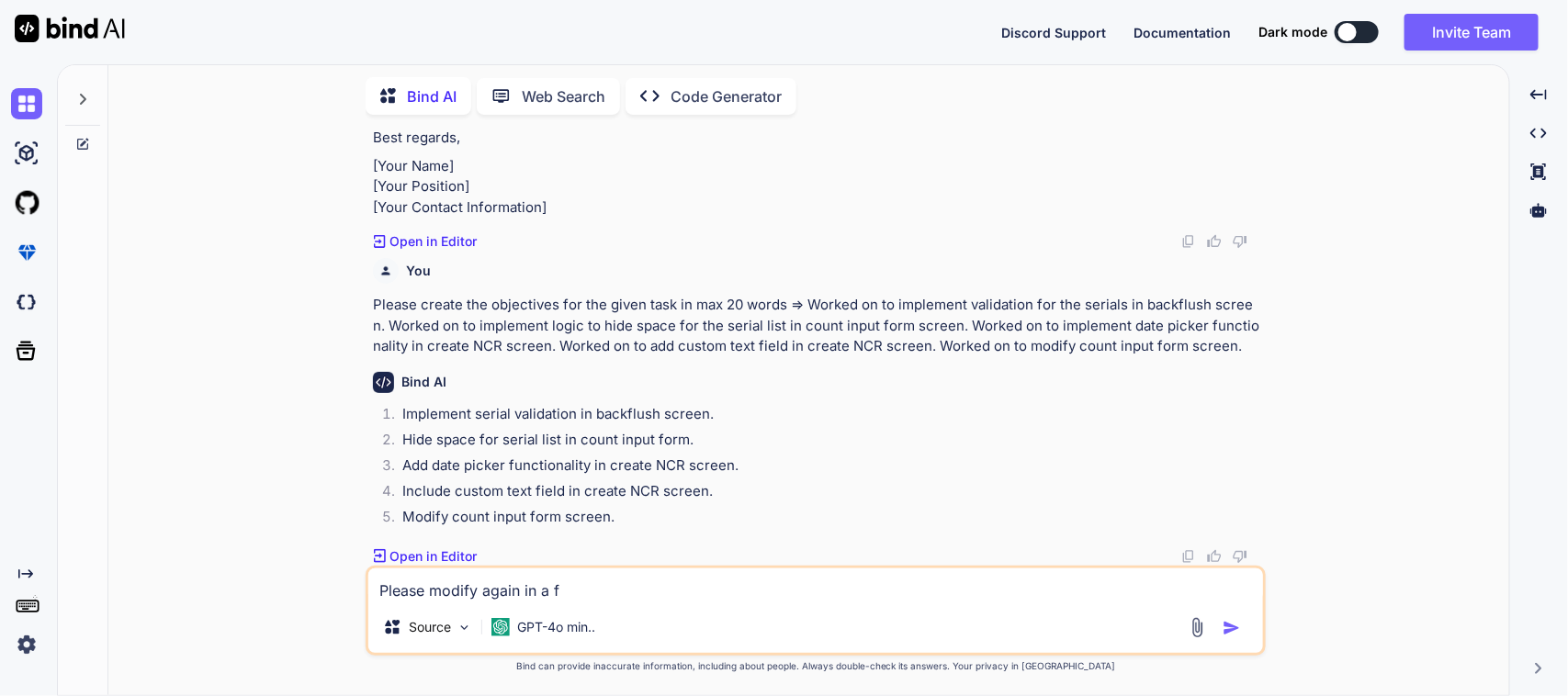
type textarea "x"
type textarea "Please modify again in a fpr"
type textarea "x"
type textarea "Please modify again in a fp"
type textarea "x"
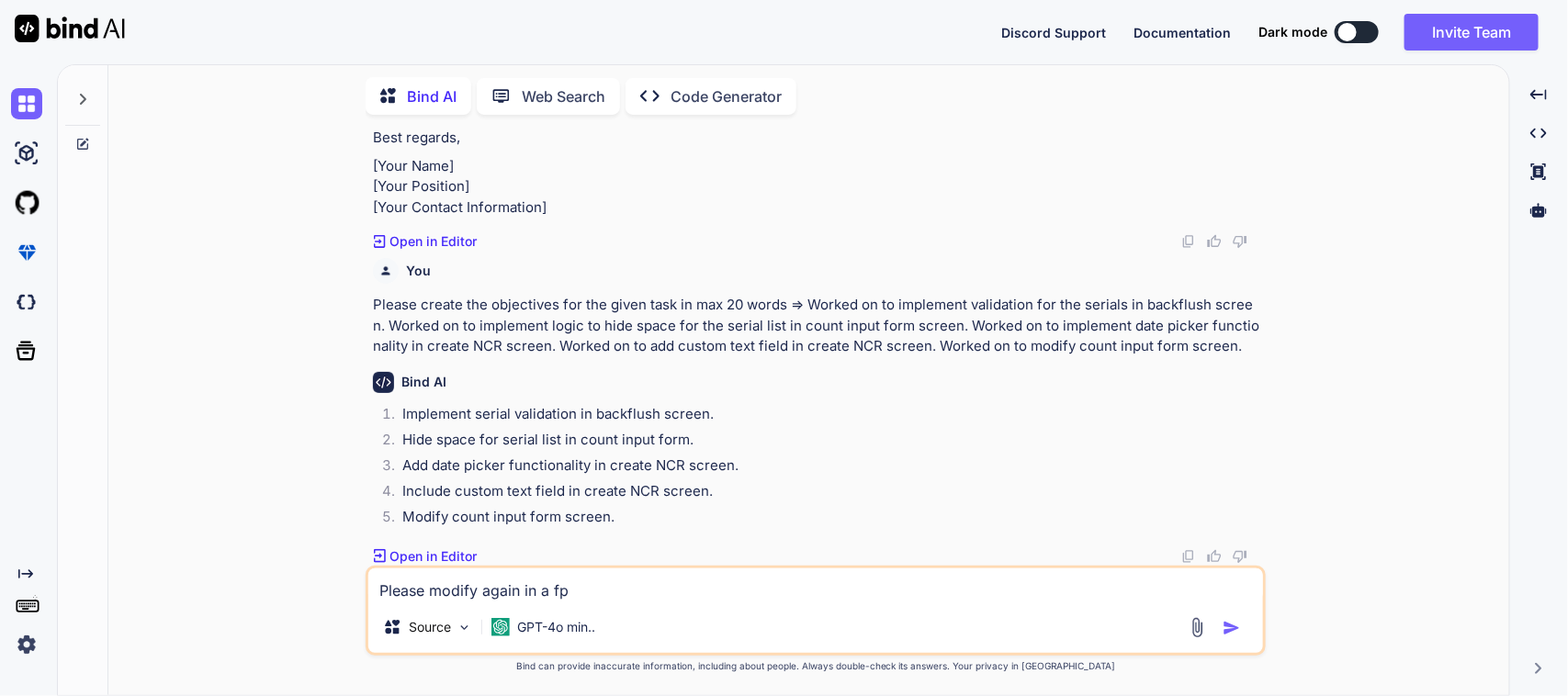
type textarea "Please modify again in a f"
type textarea "x"
type textarea "Please modify again in a fo"
type textarea "x"
type textarea "Please modify again in a for"
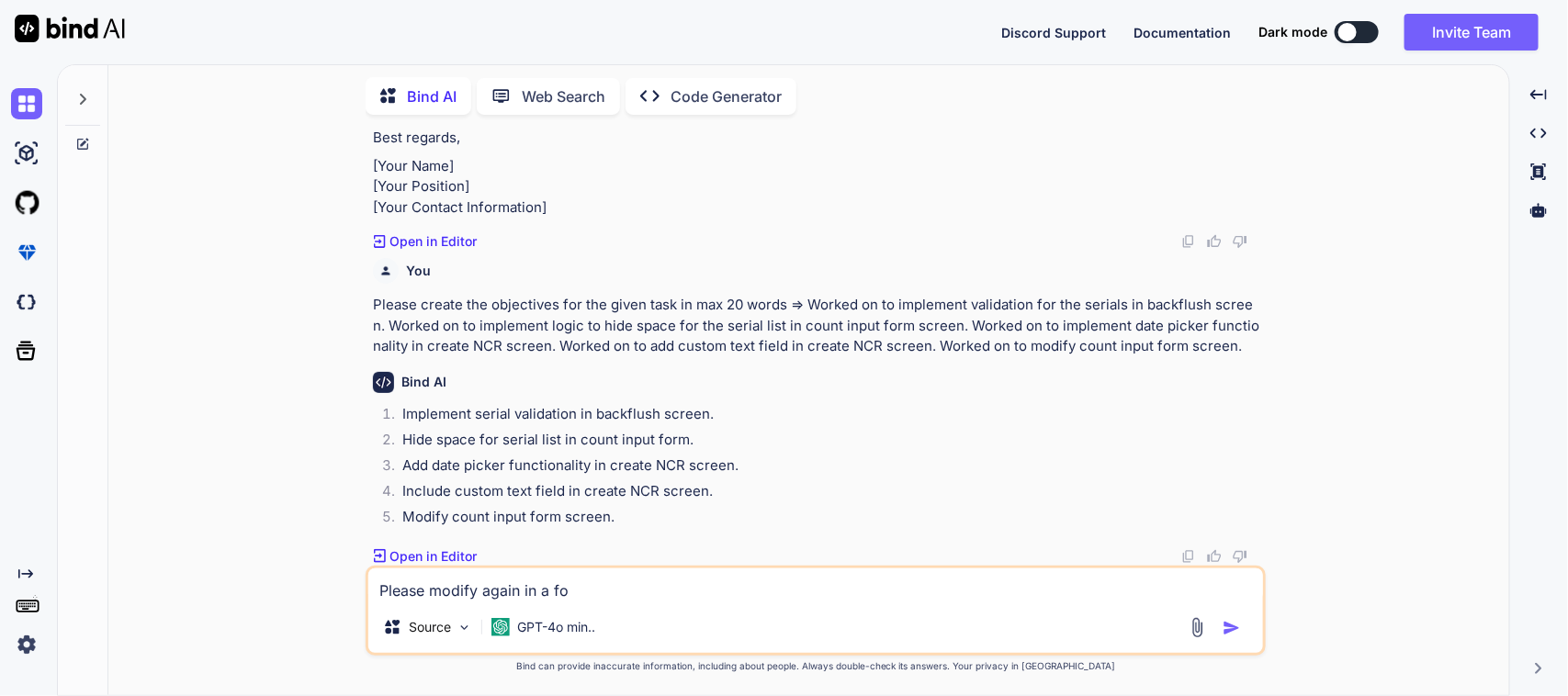
type textarea "x"
type textarea "Please modify again in a form"
type textarea "x"
type textarea "Please modify again in a forma"
type textarea "x"
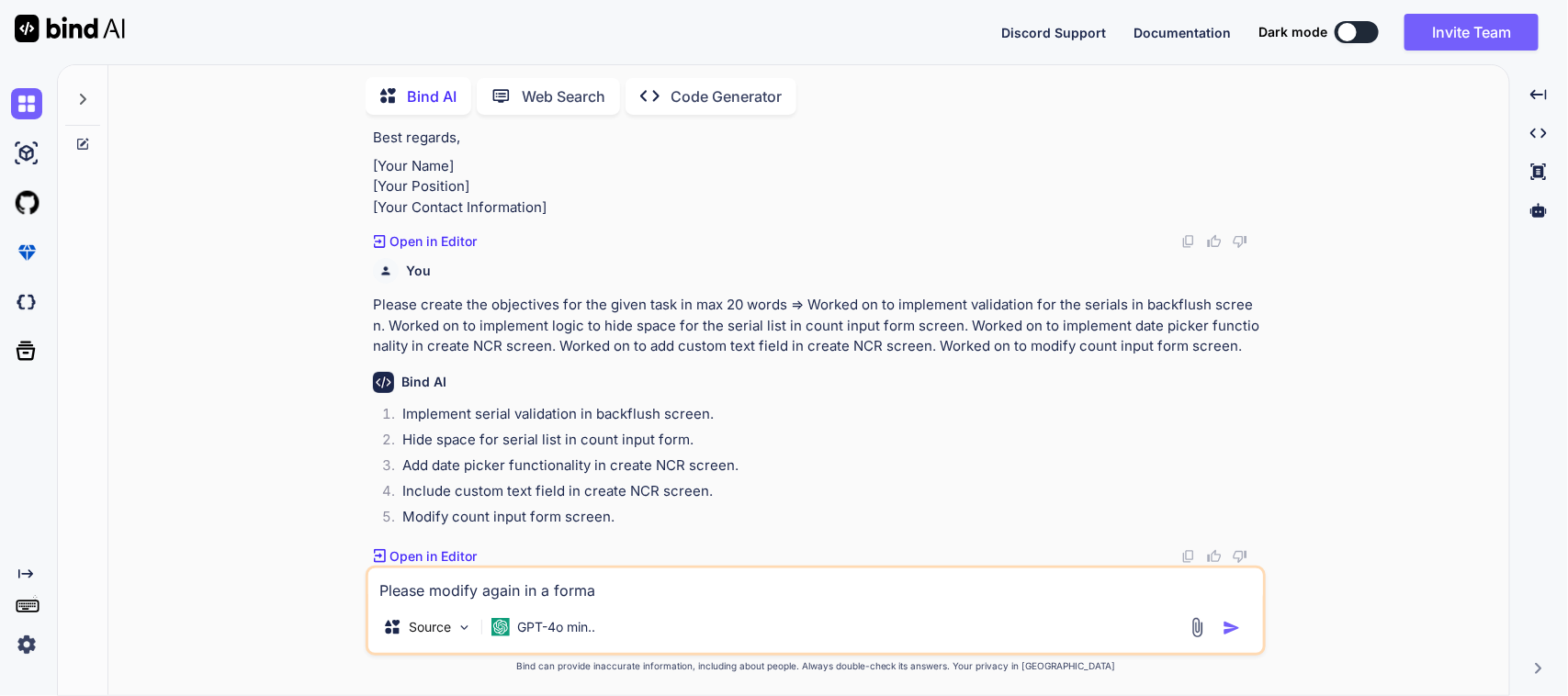
type textarea "Please modify again in a formal"
type textarea "x"
type textarea "Please modify again in a formal"
type textarea "x"
type textarea "Please modify again in a formal w"
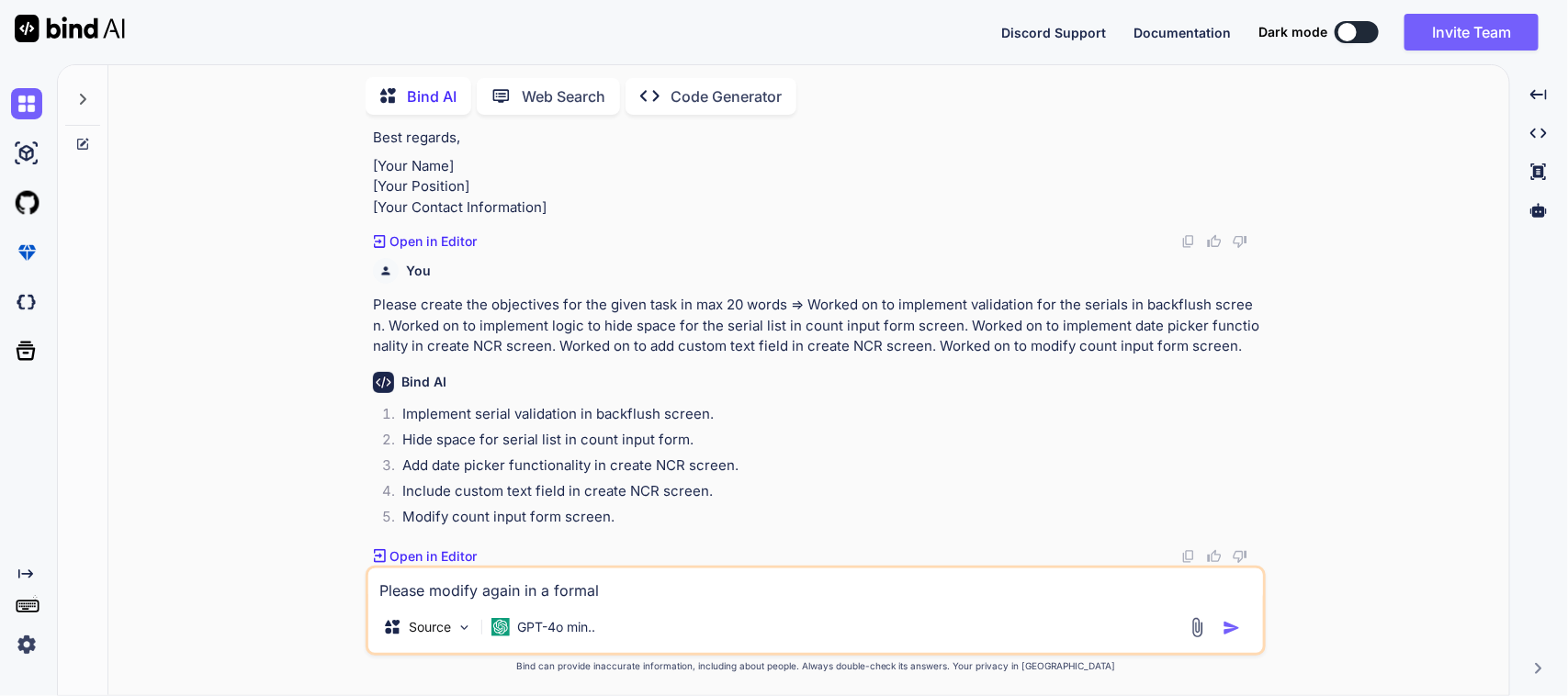
type textarea "x"
type textarea "Please modify again in a formal wa"
type textarea "x"
type textarea "Please modify again in a formal way"
type textarea "x"
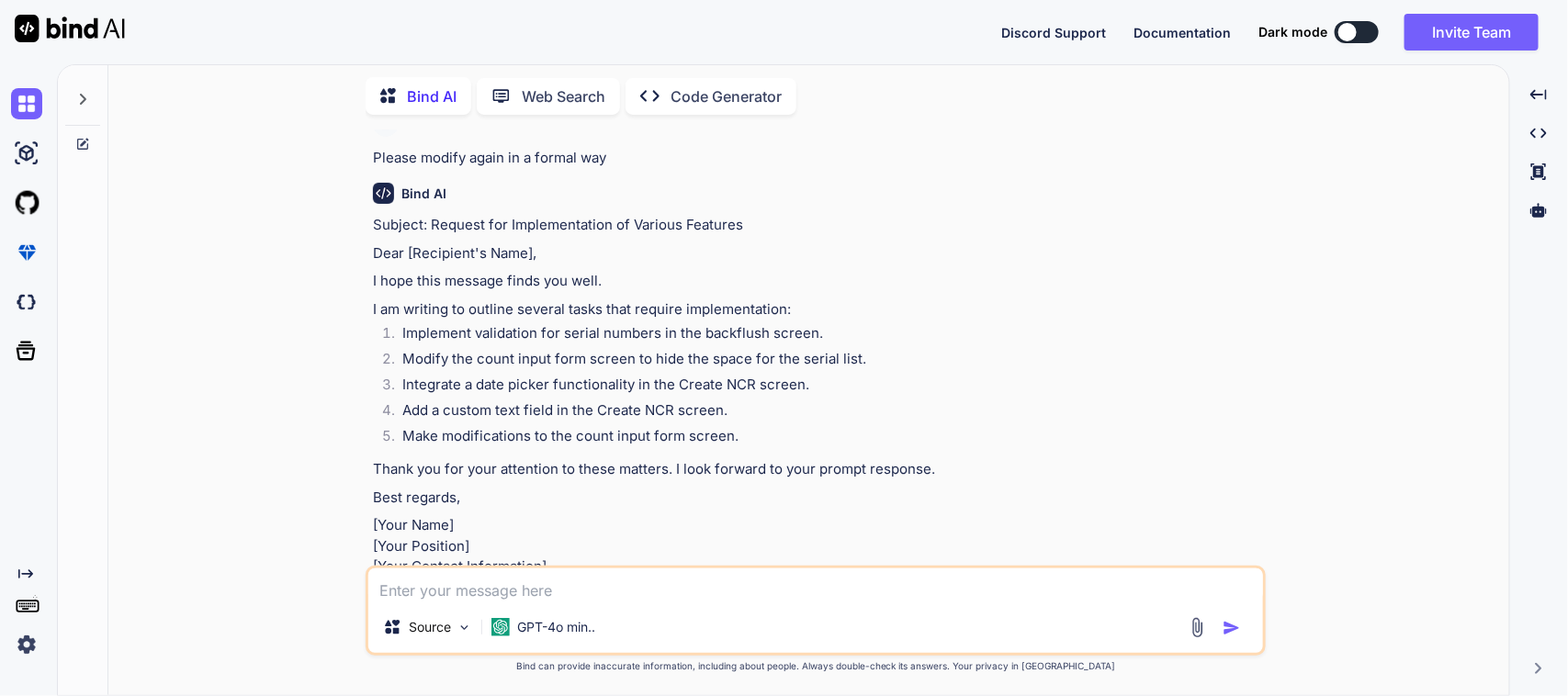
scroll to position [1171, 0]
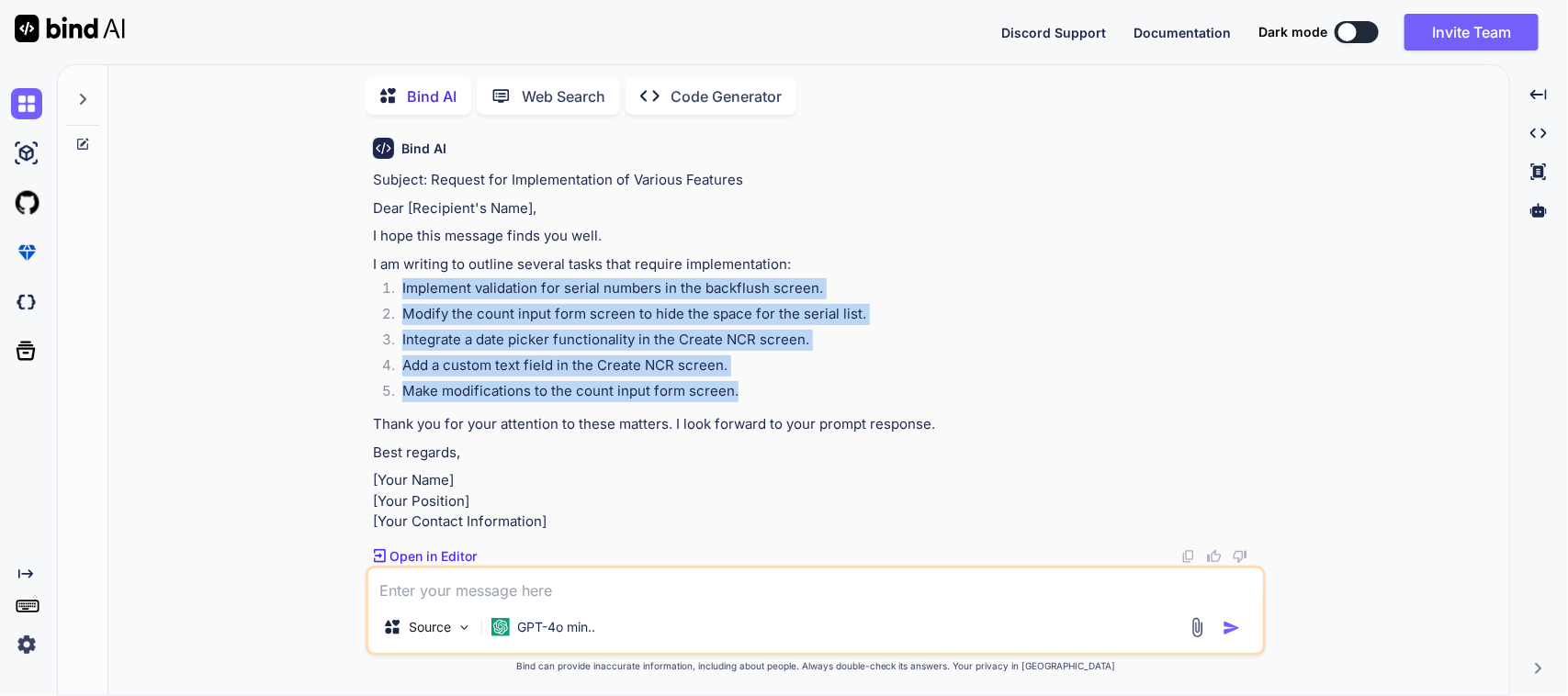
drag, startPoint x: 402, startPoint y: 252, endPoint x: 827, endPoint y: 353, distance: 436.8
click at [827, 353] on ol "Implement validation for serial numbers in the backflush screen. Modify the cou…" at bounding box center [817, 342] width 889 height 129
copy ol "Implement validation for serial numbers in the backflush screen. Modify the cou…"
